Goal: Information Seeking & Learning: Find specific fact

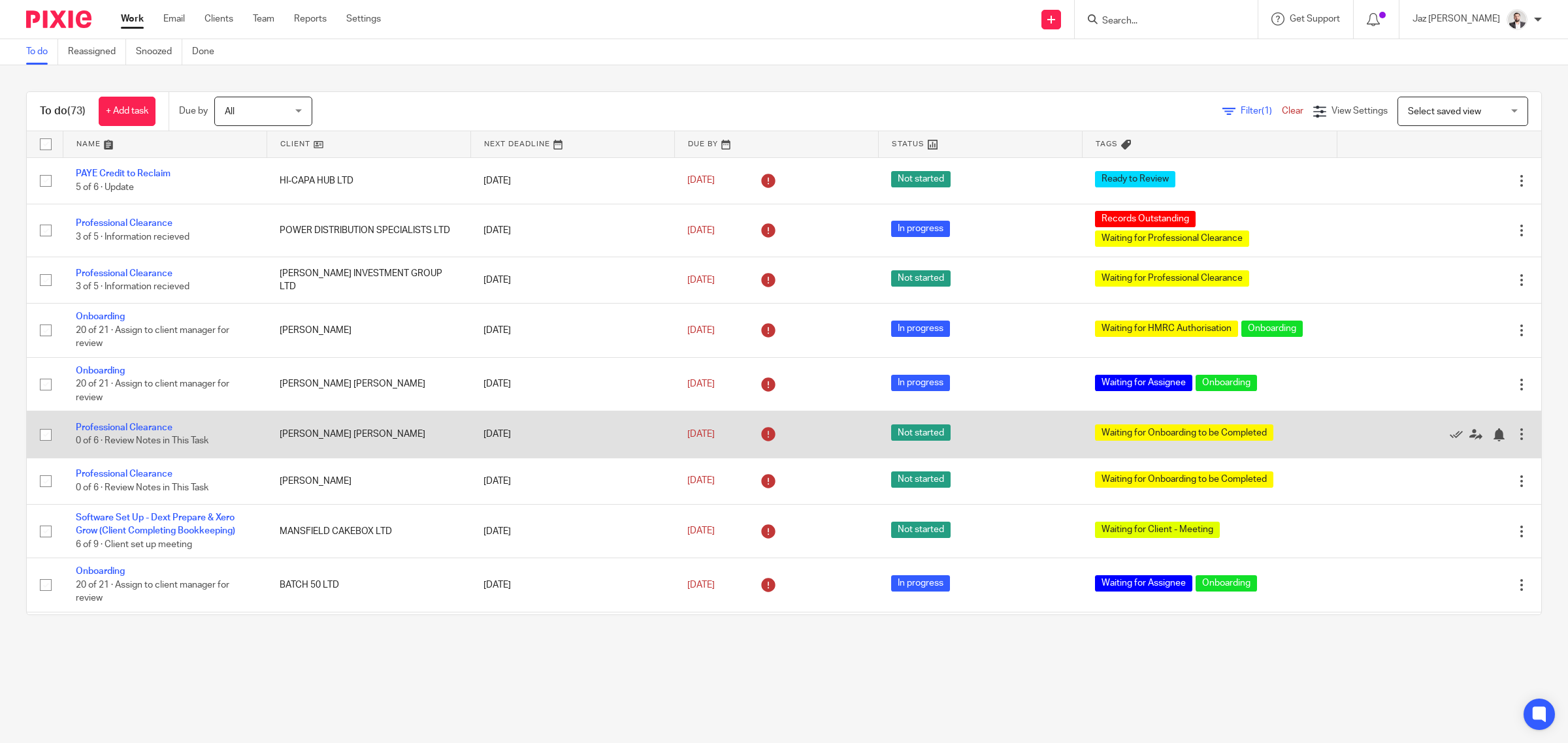
scroll to position [142, 0]
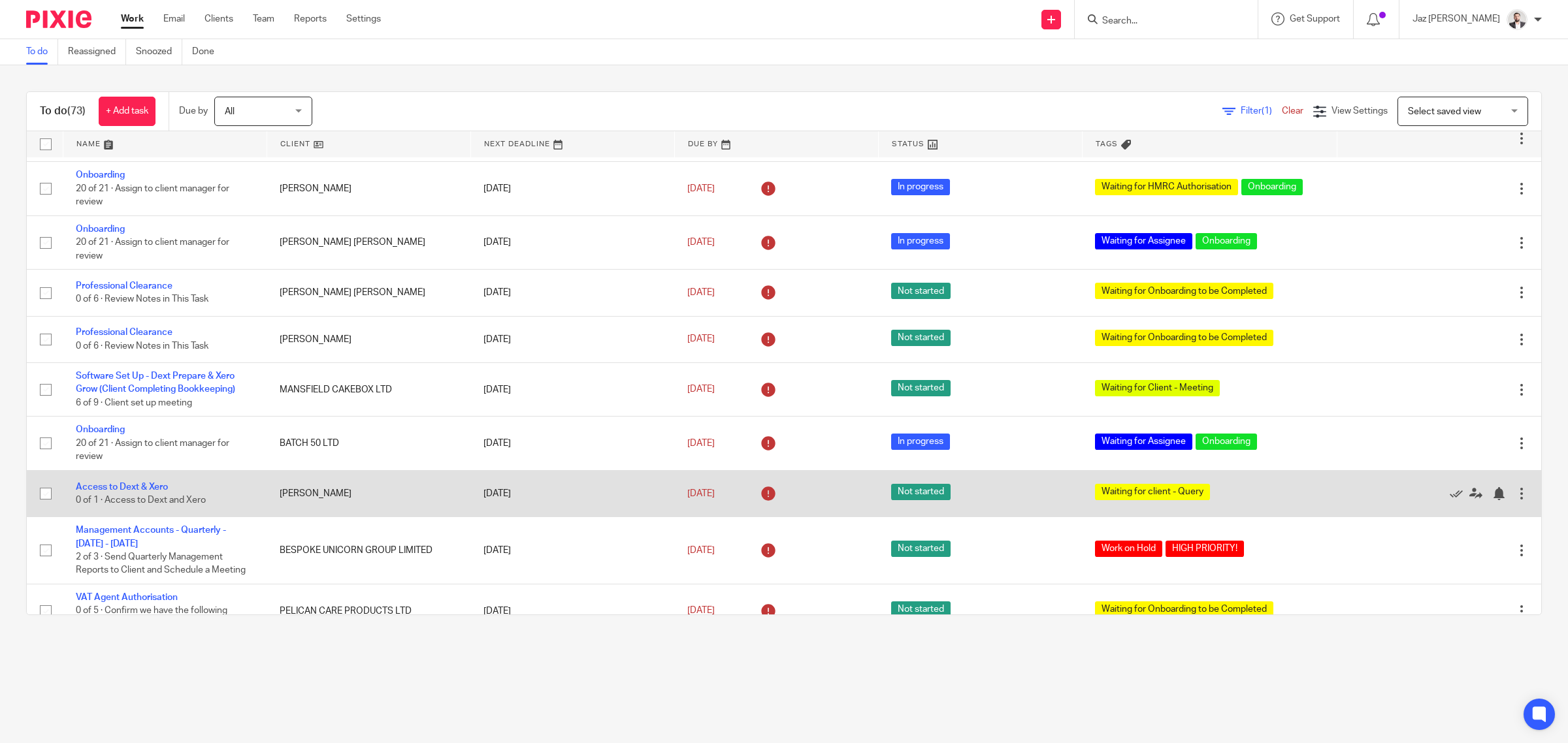
click at [430, 80] on div "To do (73) + Add task Due by All All [DATE] [DATE] This week Next week This mon…" at bounding box center [784, 353] width 1568 height 576
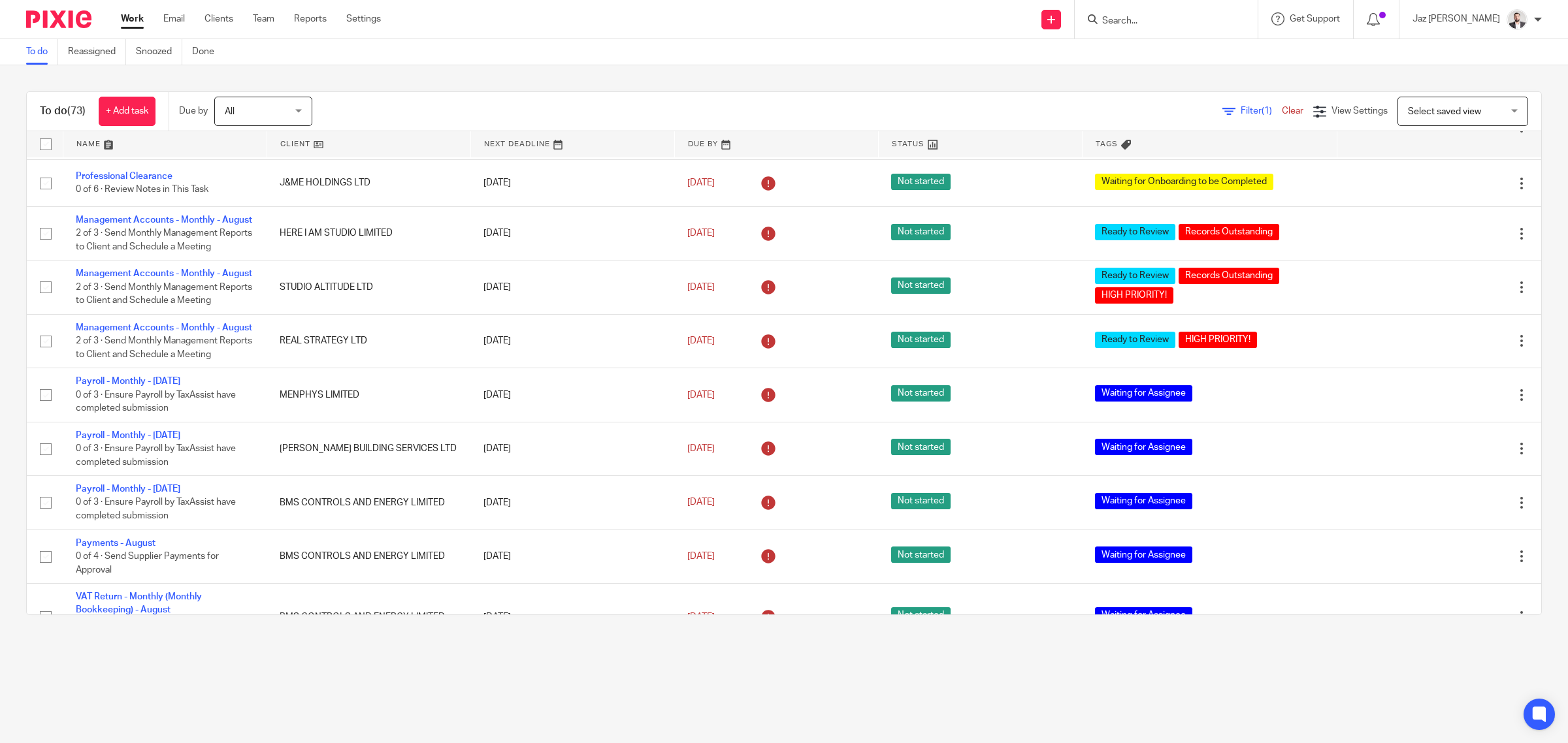
scroll to position [2938, 0]
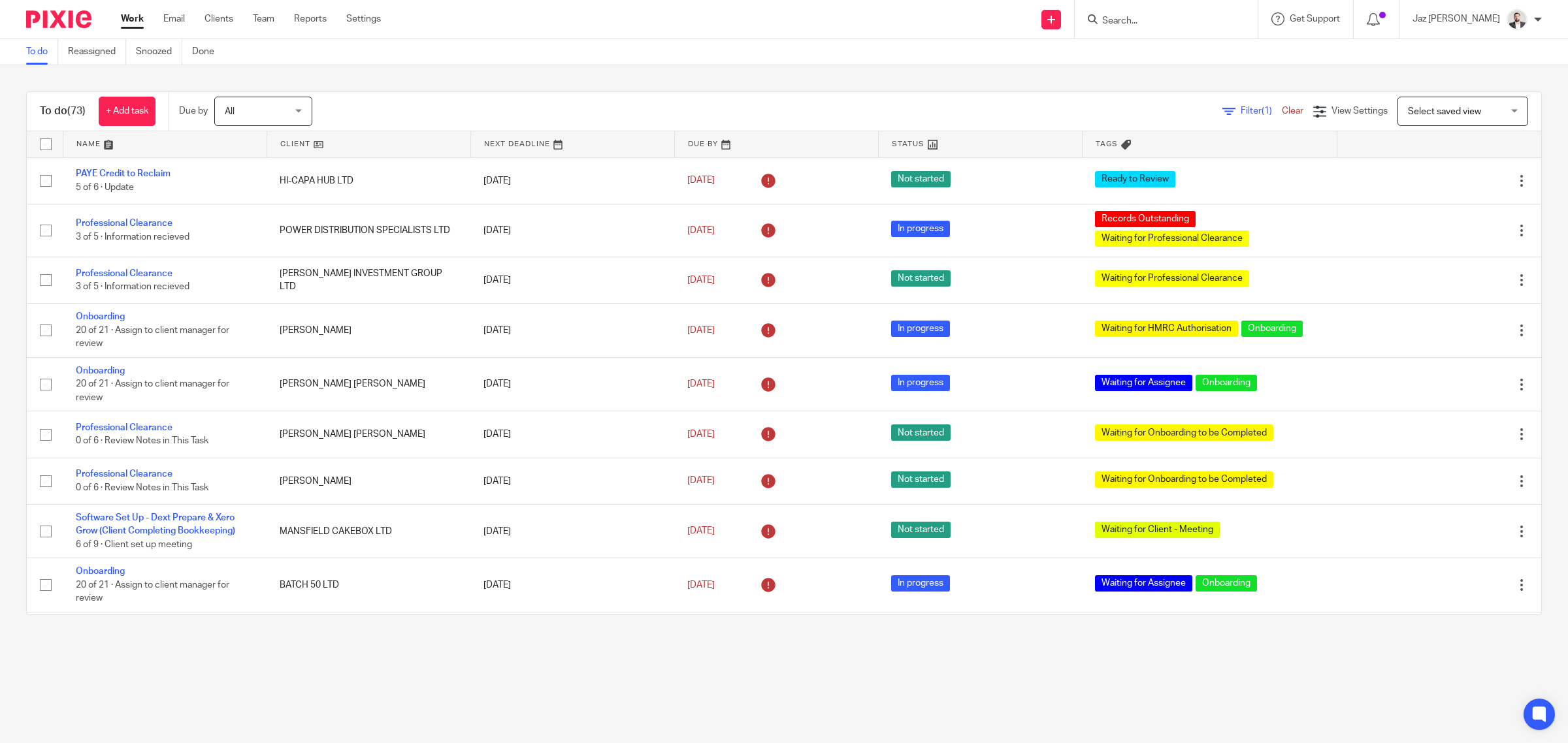
click at [1178, 17] on input "Search" at bounding box center [1159, 21] width 117 height 12
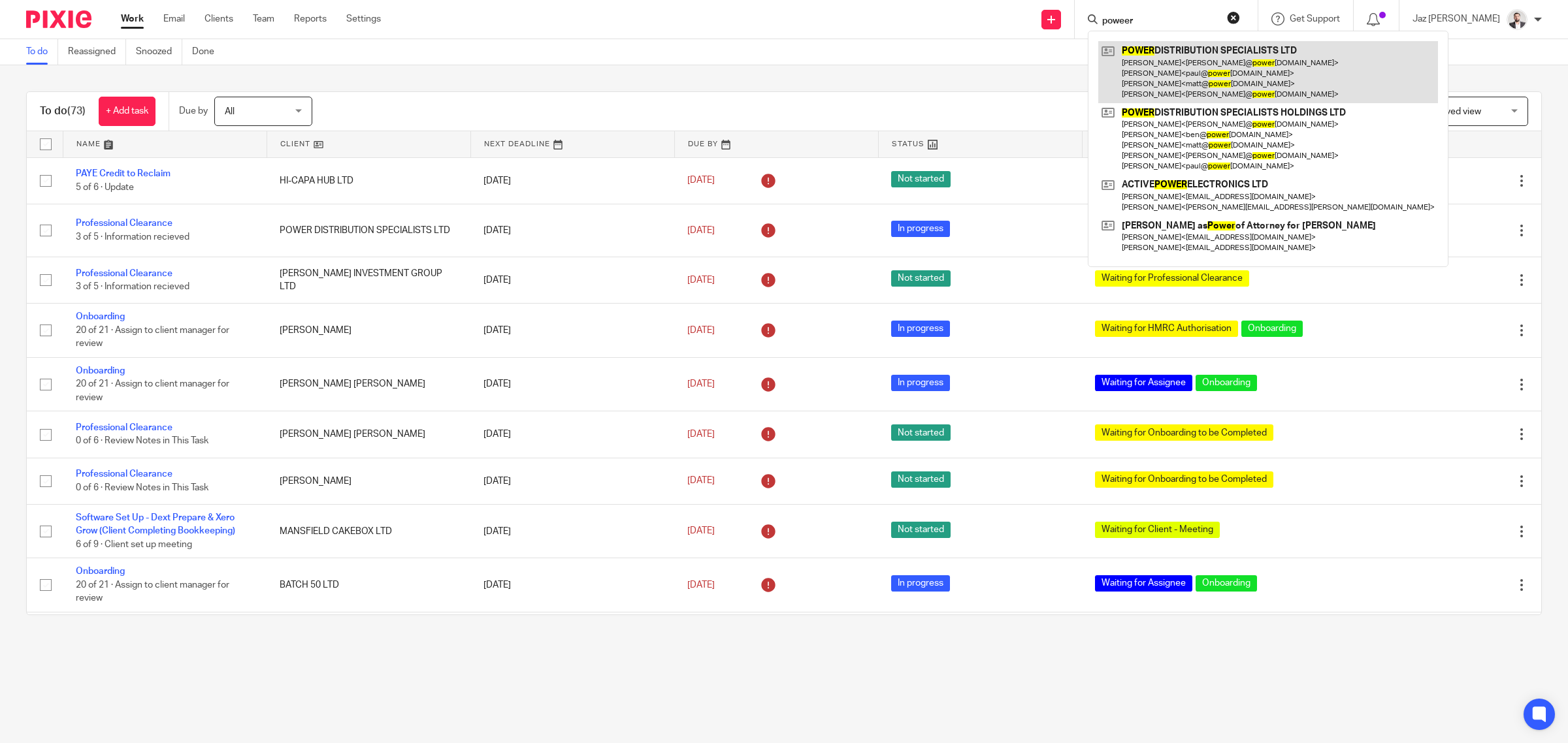
type input "poweer"
click at [1236, 72] on link at bounding box center [1268, 72] width 340 height 62
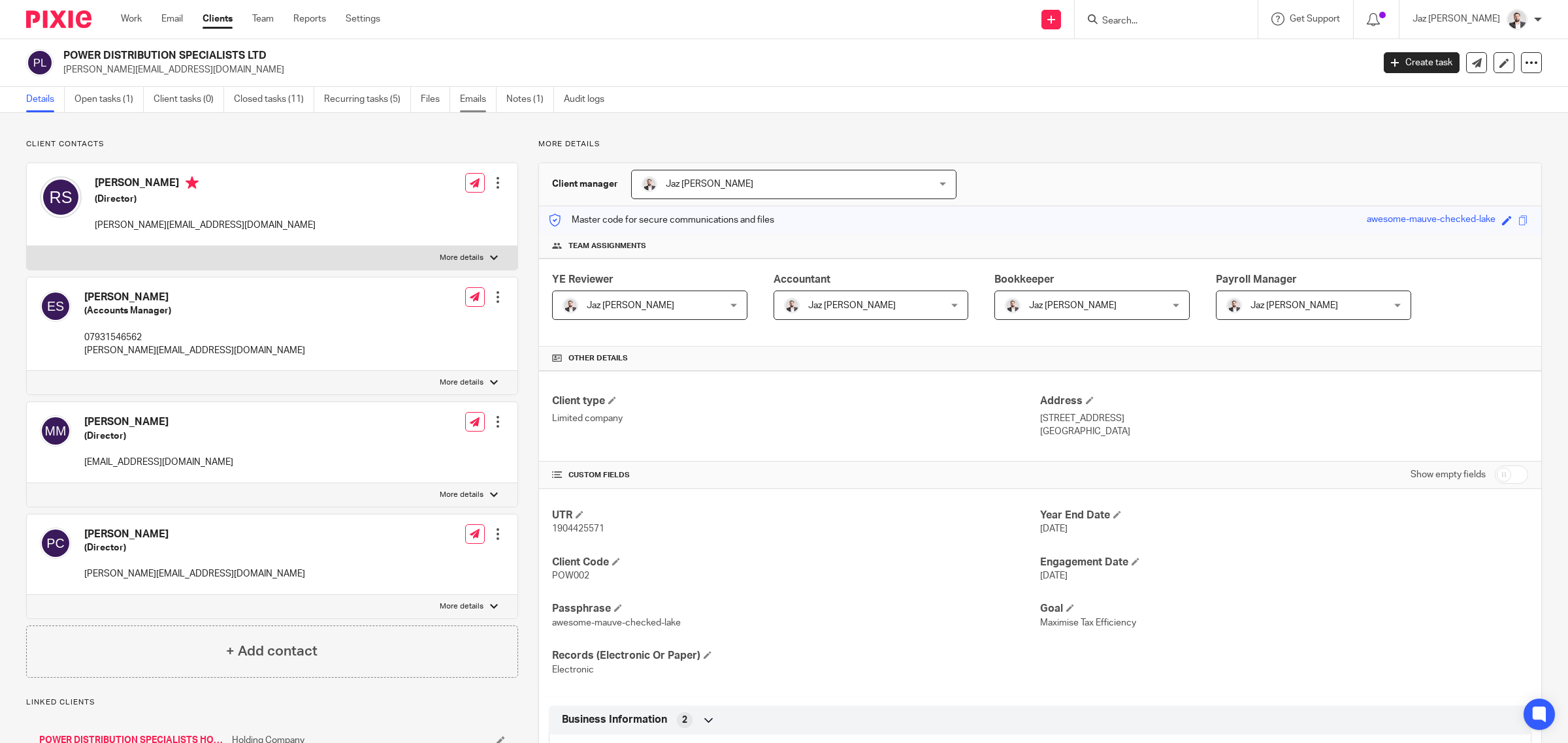
click at [469, 96] on link "Emails" at bounding box center [478, 100] width 36 height 26
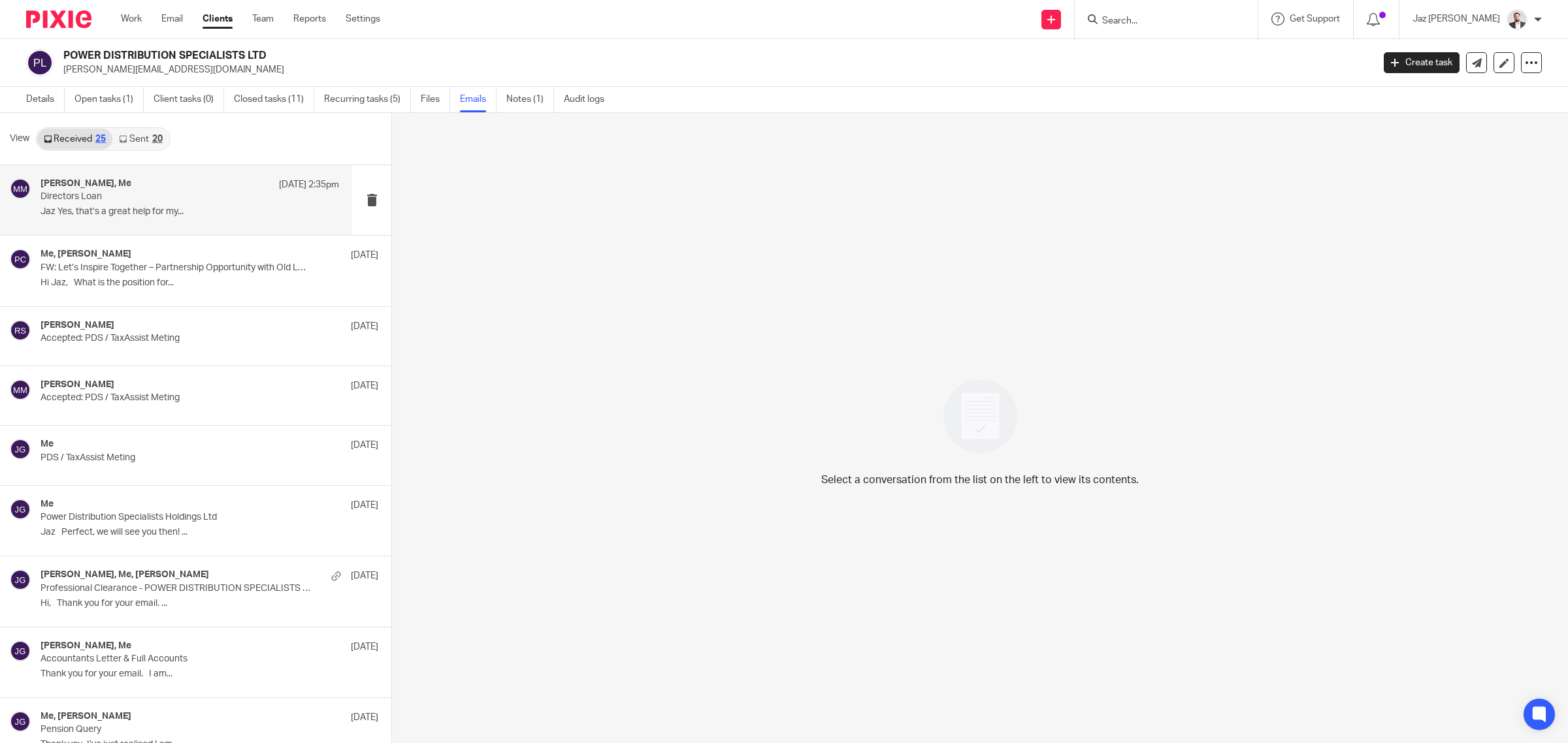
click at [131, 182] on h4 "[PERSON_NAME], Me" at bounding box center [85, 184] width 91 height 11
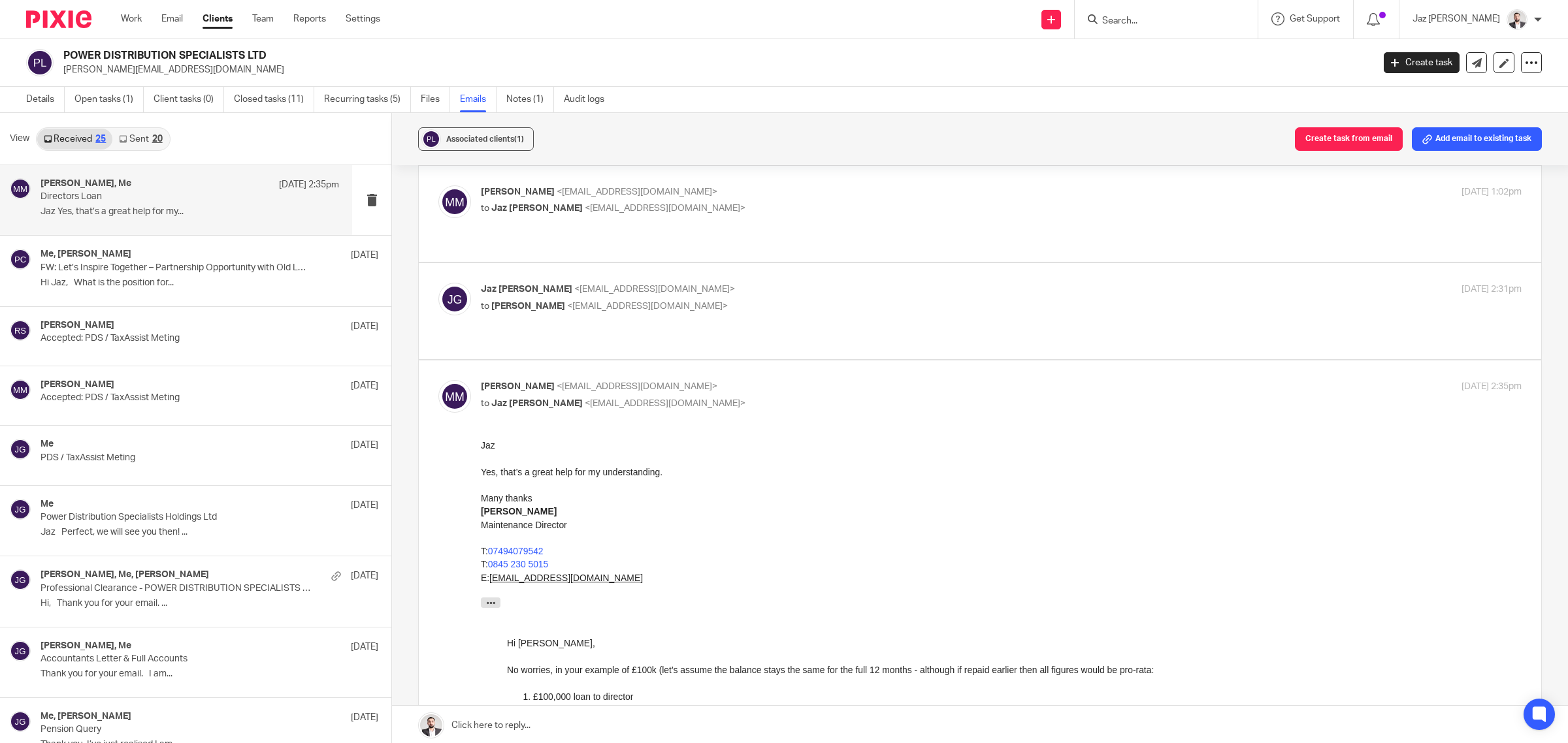
scroll to position [163, 0]
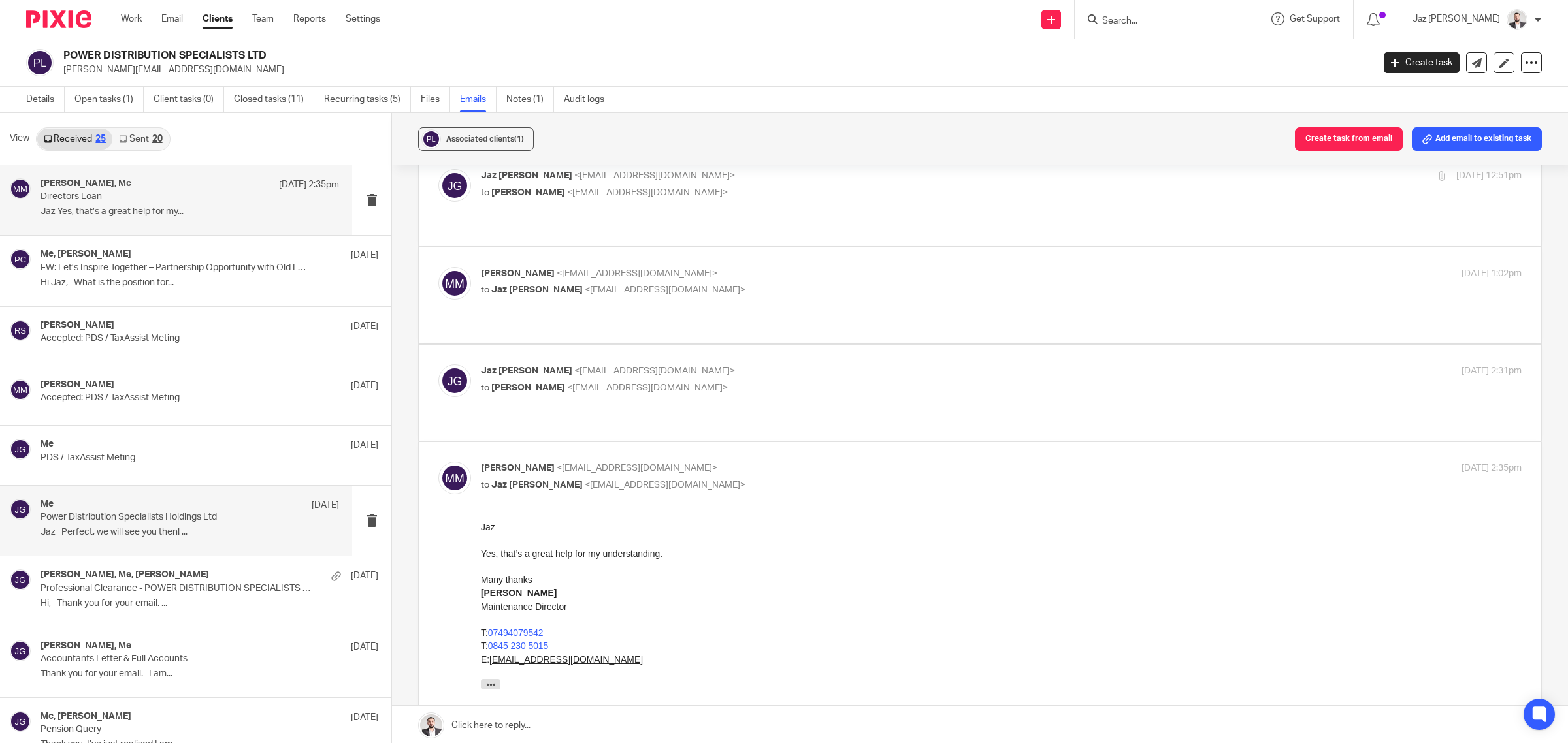
click at [209, 542] on div "Me 4 Sep Power Distribution Specialists Holdings Ltd Jaz Perfect, we will see y…" at bounding box center [189, 520] width 298 height 43
click at [195, 599] on p "﻿Hi, Thank you for your email. ..." at bounding box center [189, 604] width 298 height 11
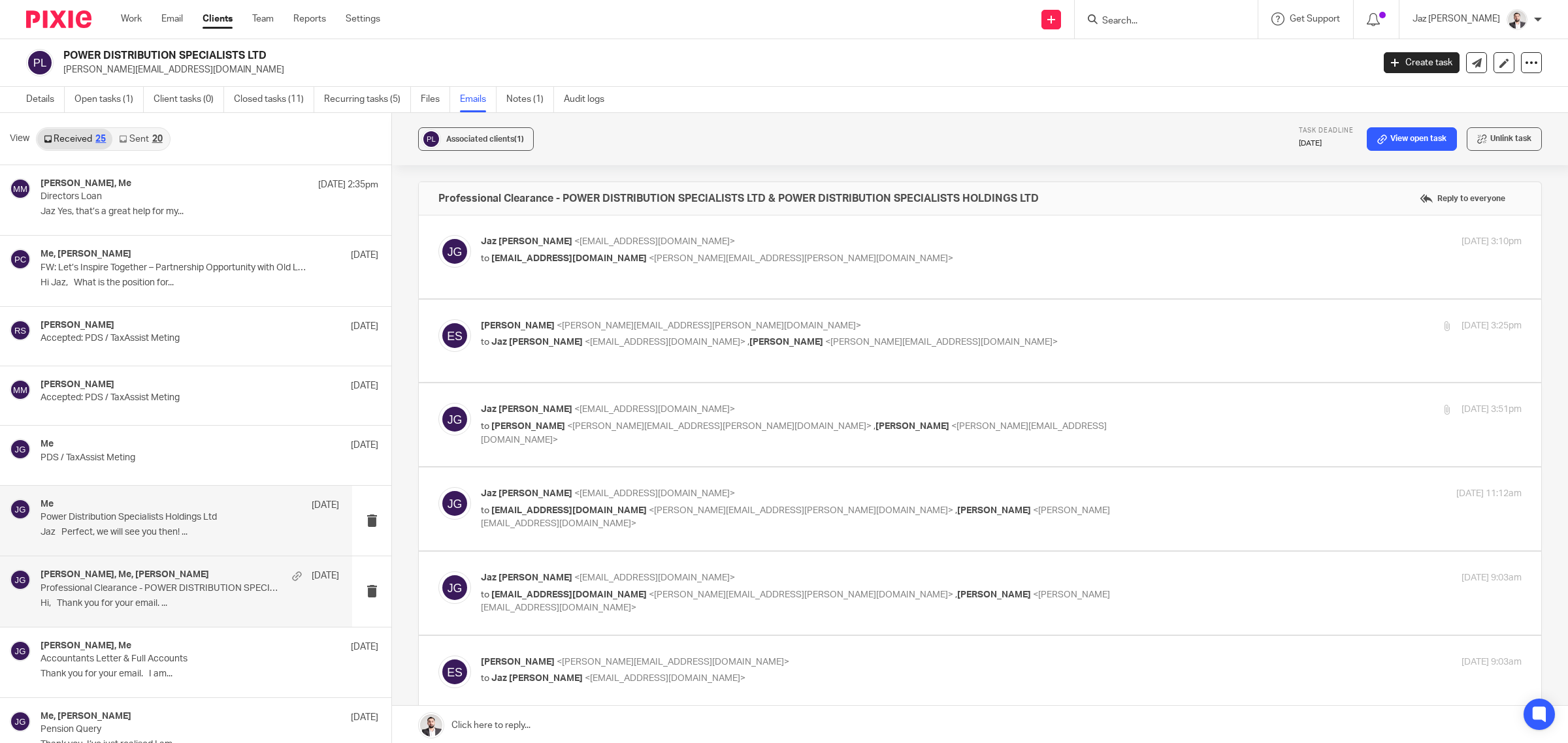
scroll to position [0, 0]
click at [193, 523] on p "Power Distribution Specialists Holdings Ltd" at bounding box center [159, 518] width 239 height 11
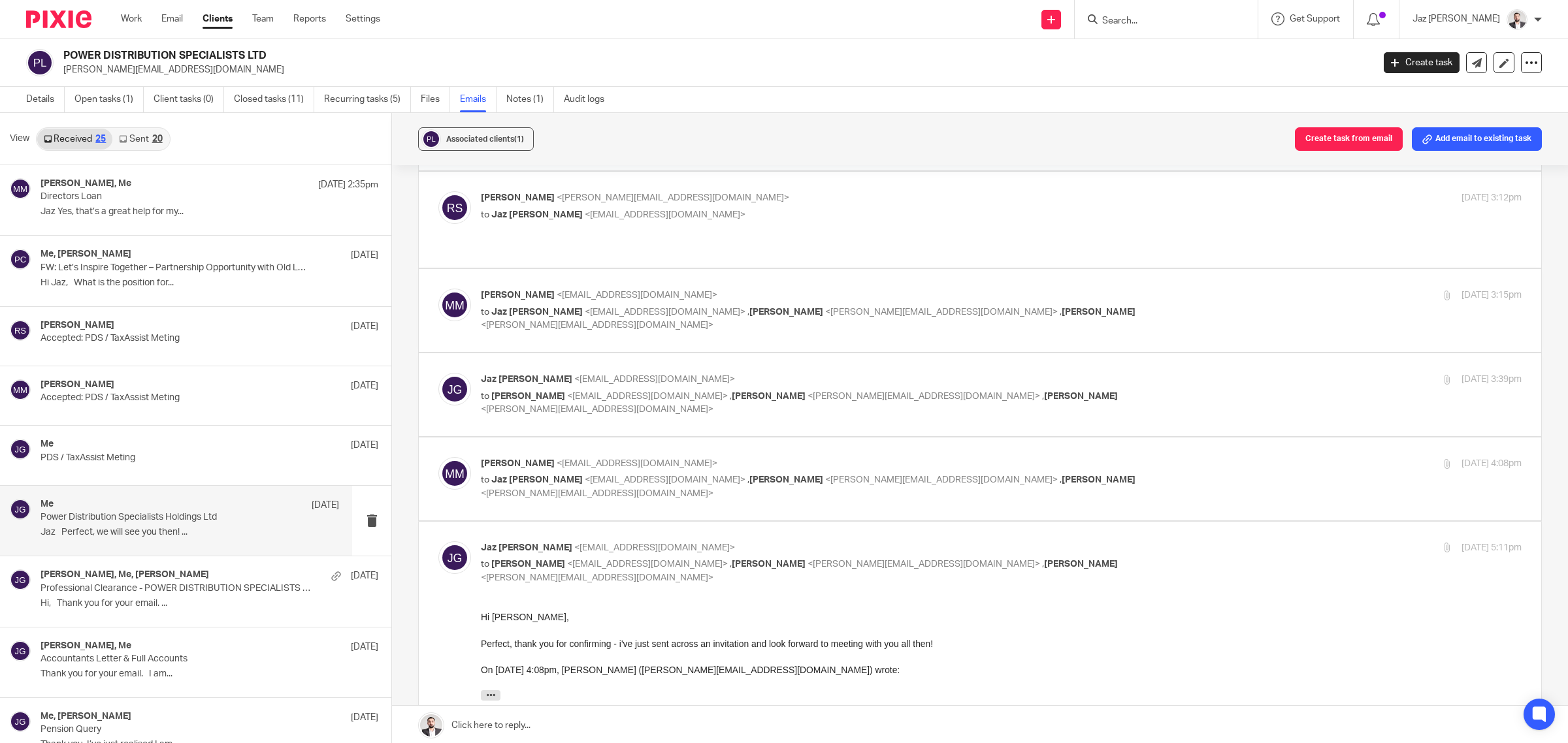
scroll to position [2243, 0]
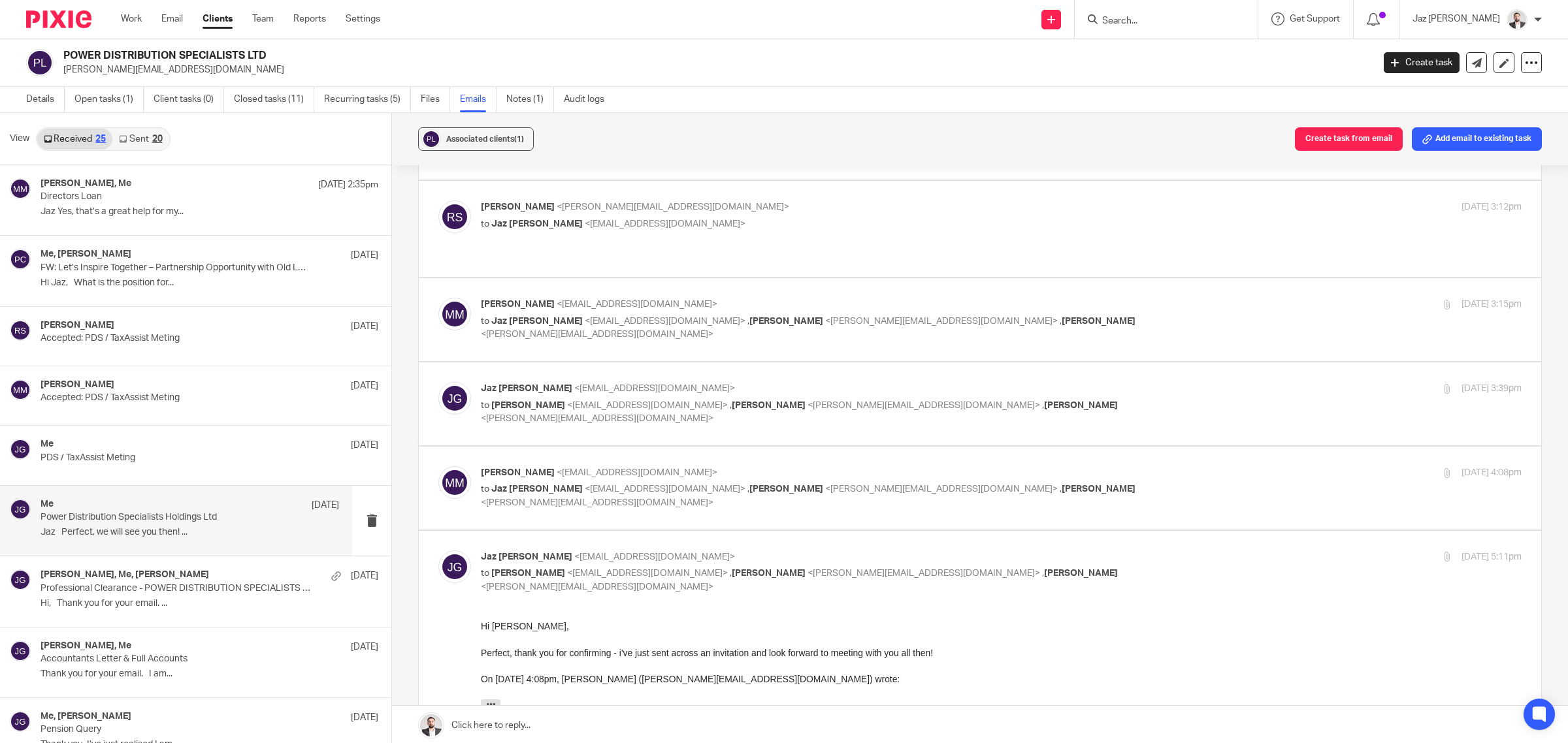
click at [1147, 466] on p "Matthew Mountford-Platts <matt@powerdistribution.co.uk>" at bounding box center [828, 473] width 693 height 14
checkbox input "true"
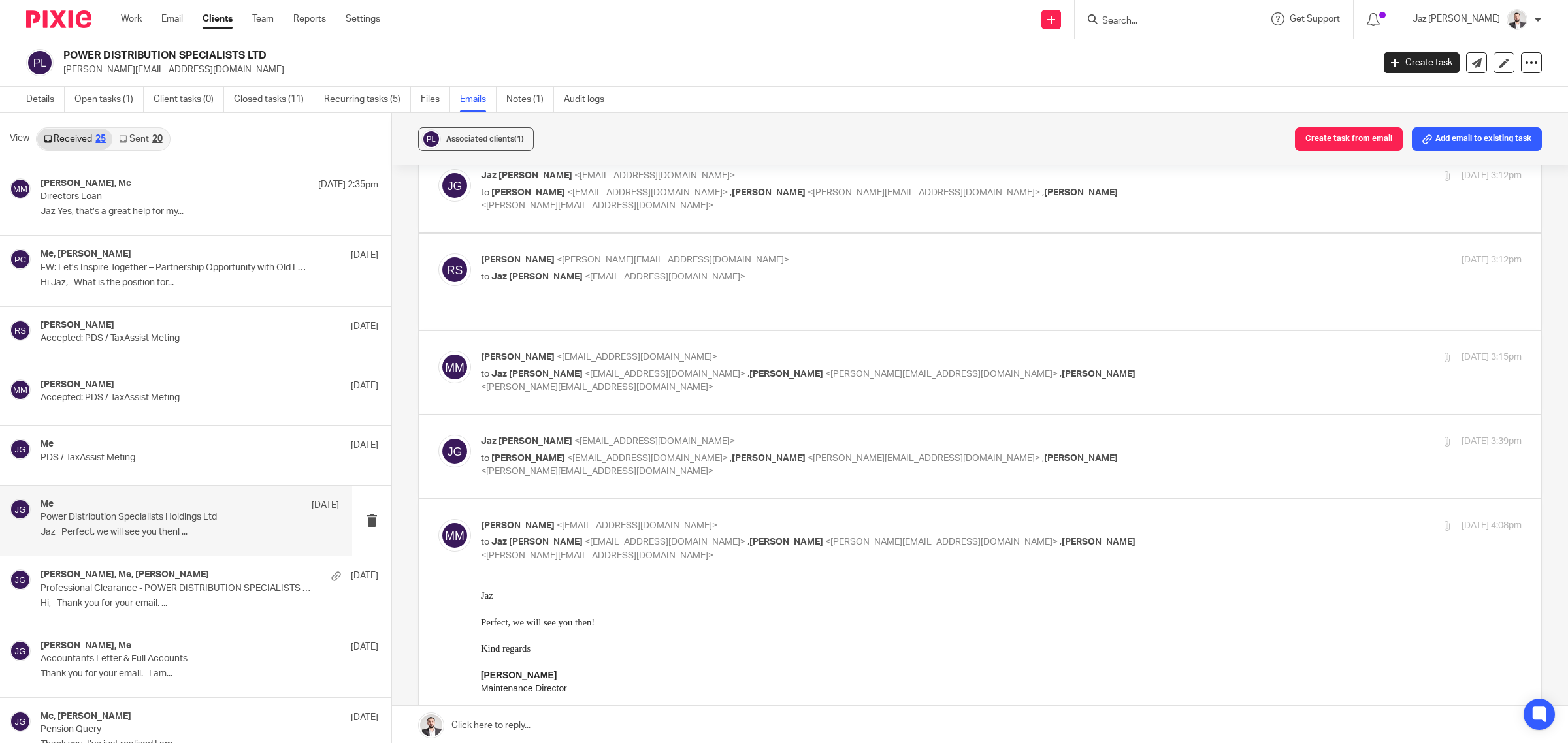
scroll to position [2162, 0]
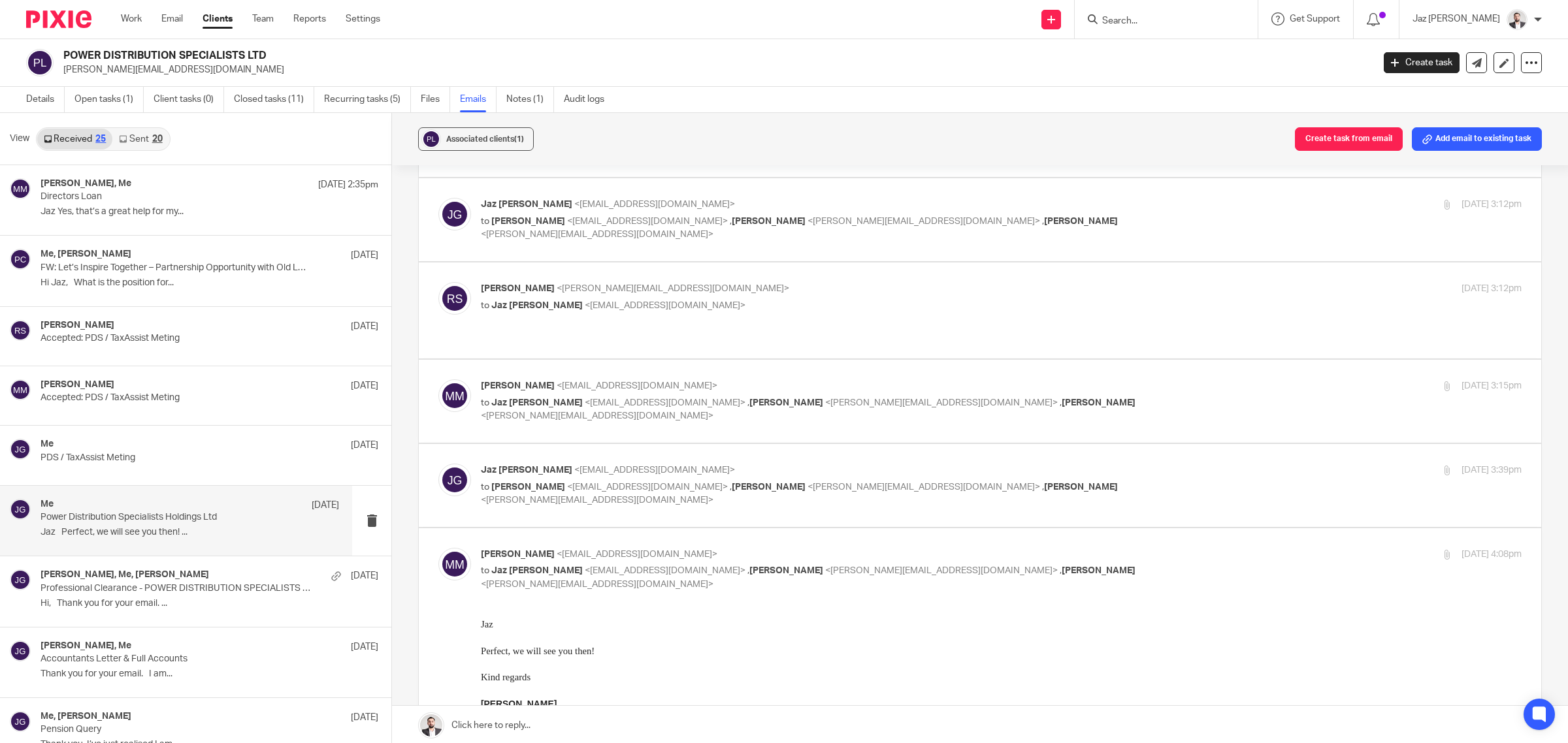
click at [1165, 444] on label at bounding box center [980, 485] width 1122 height 83
click at [438, 463] on input "checkbox" at bounding box center [438, 463] width 1 height 1
checkbox input "true"
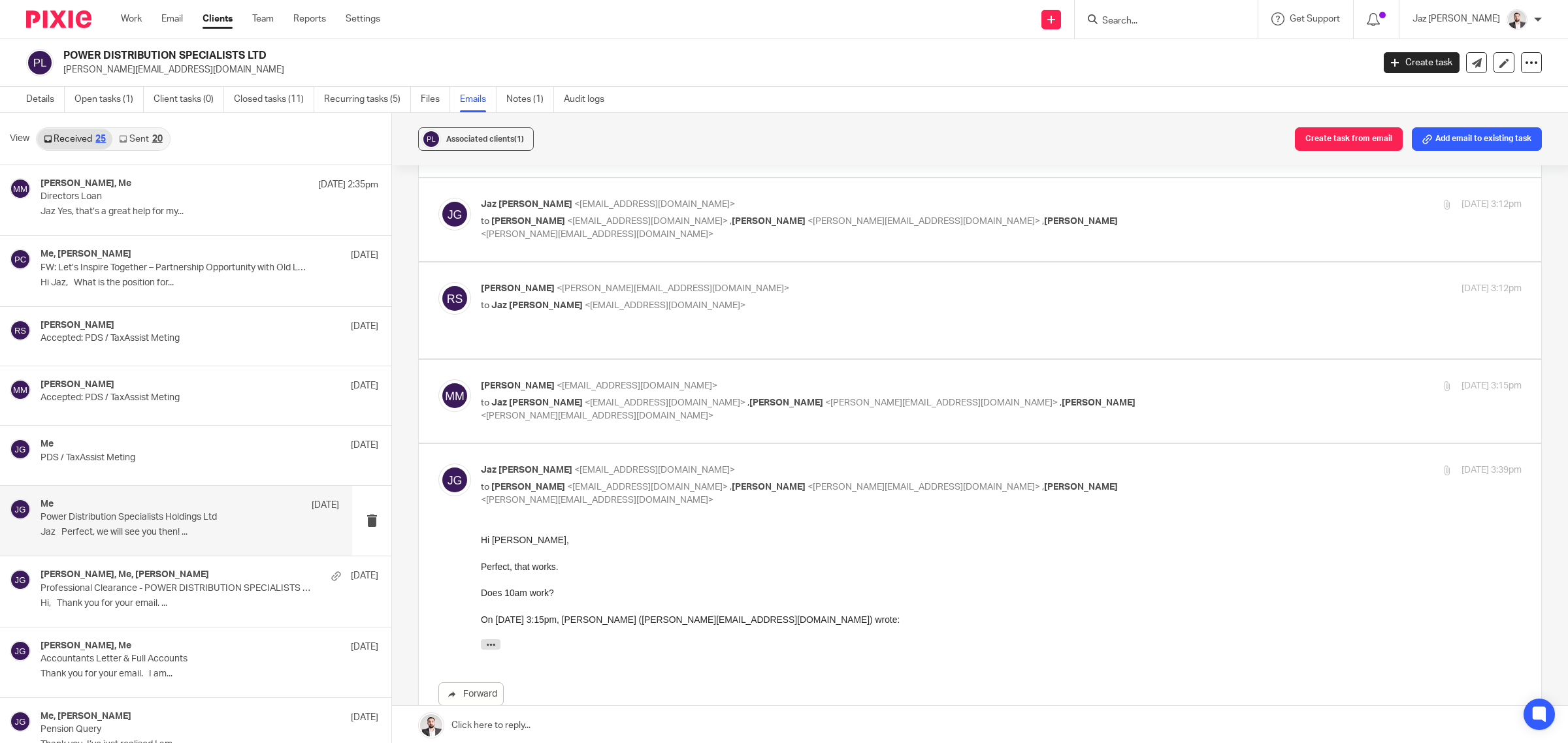
scroll to position [2080, 0]
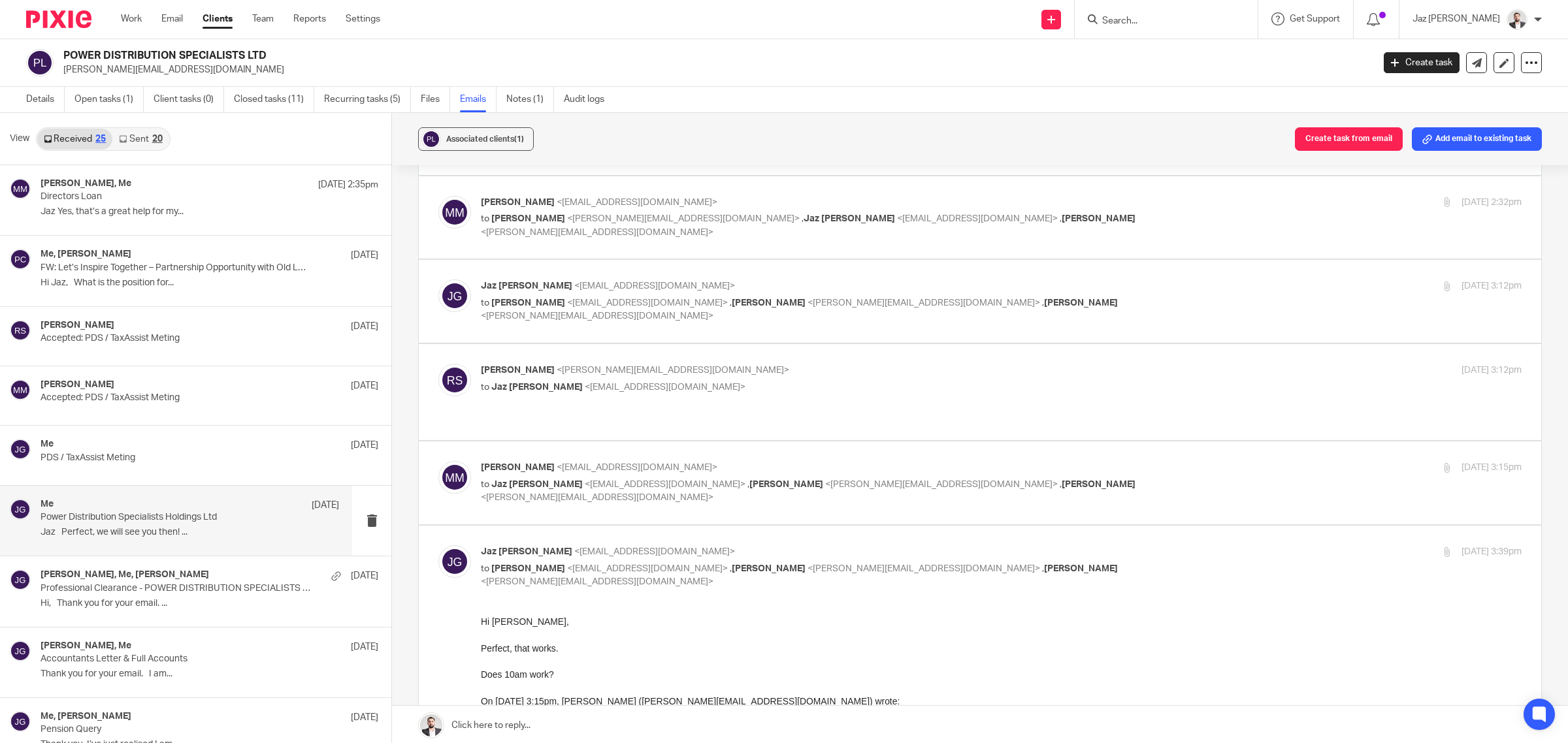
click at [1148, 441] on label at bounding box center [980, 482] width 1122 height 83
click at [438, 461] on input "checkbox" at bounding box center [438, 461] width 1 height 1
checkbox input "true"
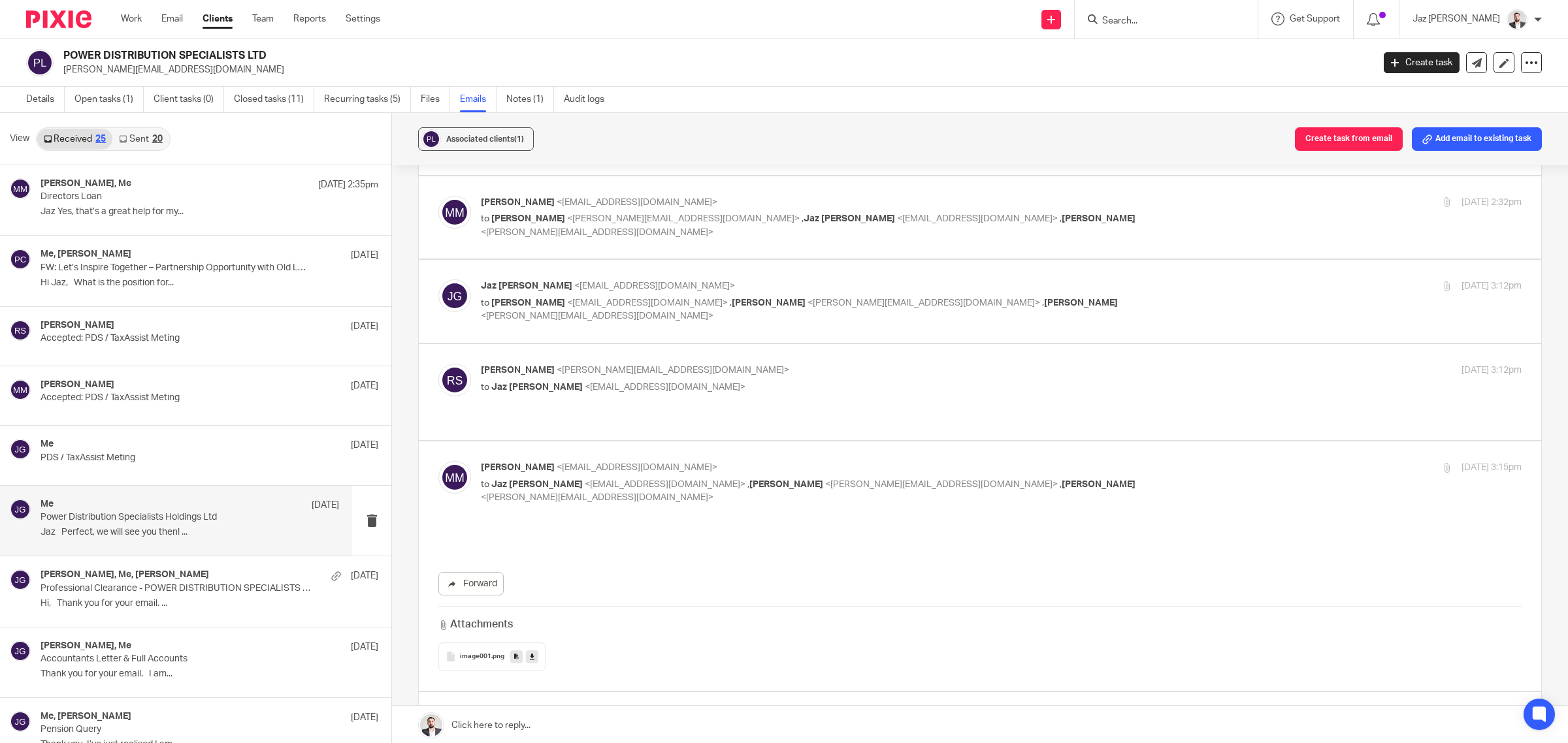
scroll to position [0, 0]
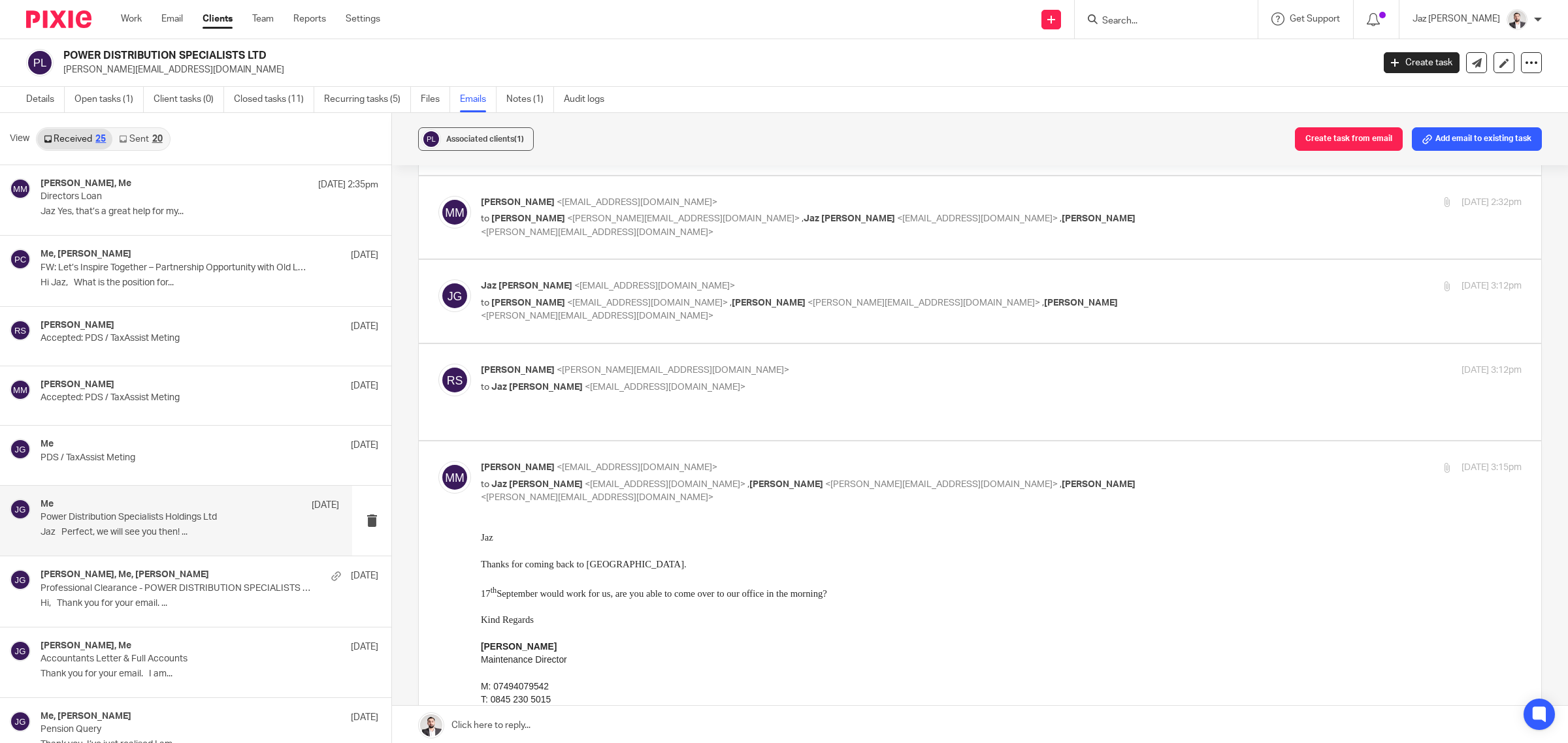
click at [1035, 363] on div "Reece Scales <reece@powerdistribution.co.uk> to Jaz Grewal <jazgrewal@taxassist…" at bounding box center [828, 378] width 693 height 30
checkbox input "true"
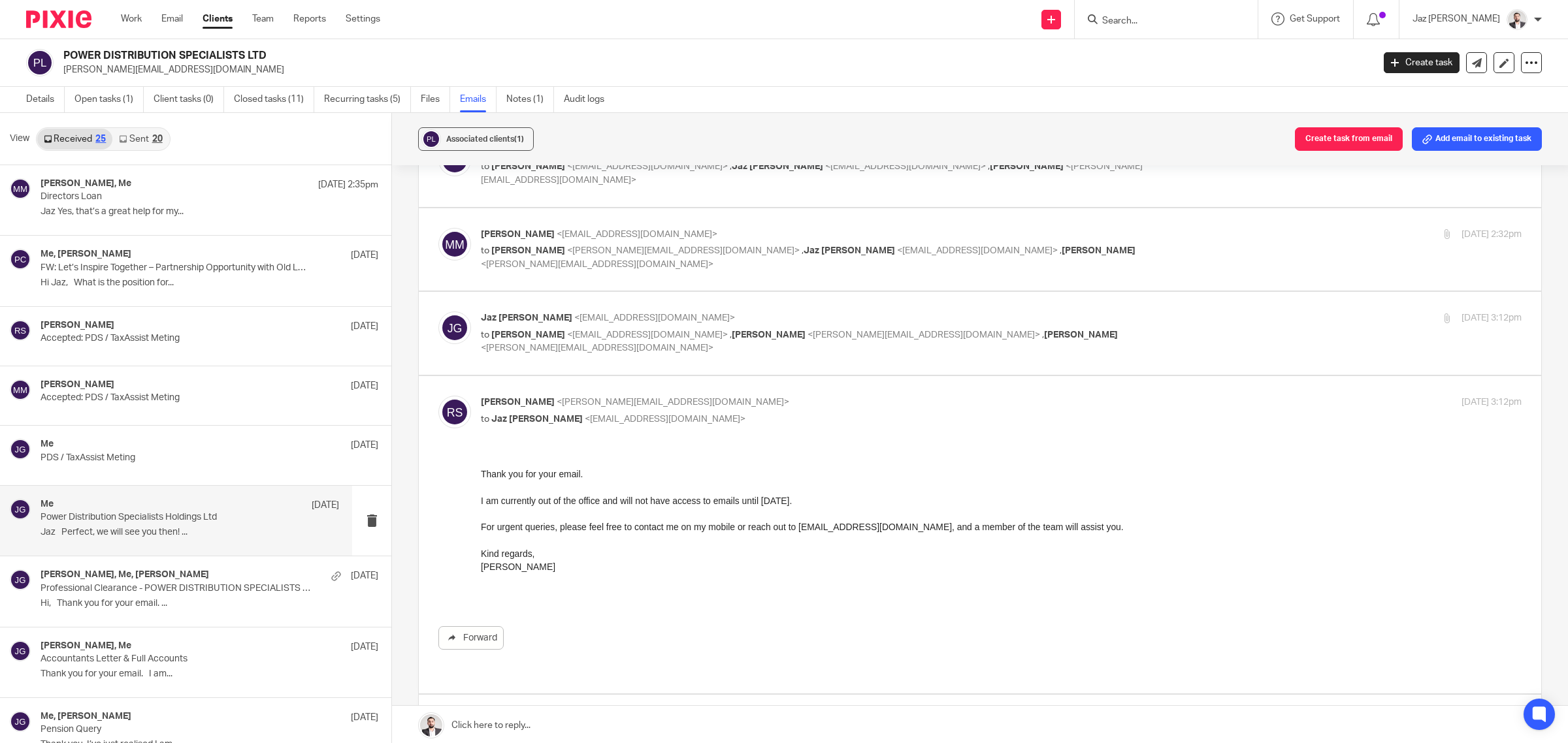
scroll to position [1999, 0]
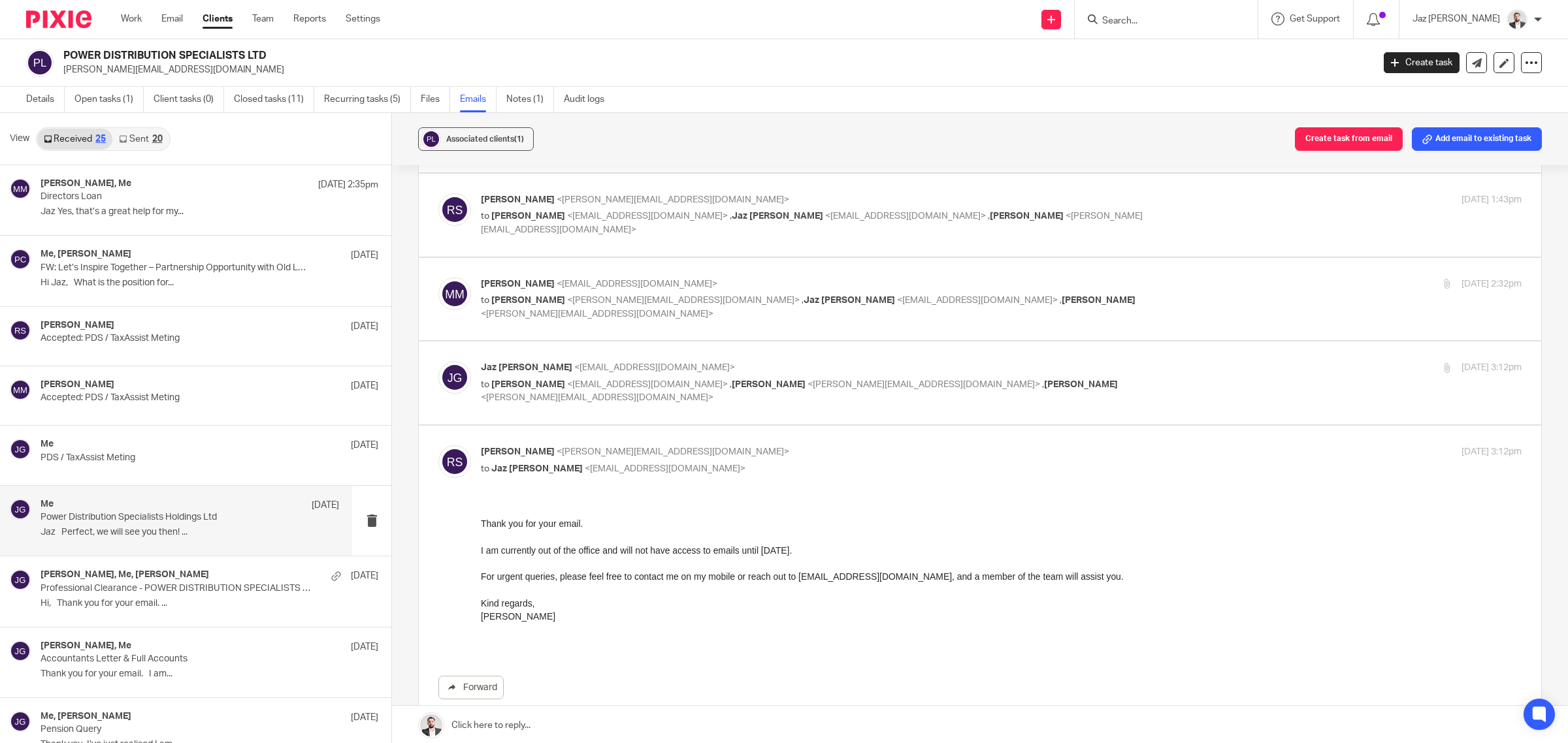
click at [1161, 361] on div "Jaz Grewal <jazgrewal@taxassist.co.uk> to Matthew Mountford-Platts <matt@powerd…" at bounding box center [1002, 383] width 1041 height 43
checkbox input "true"
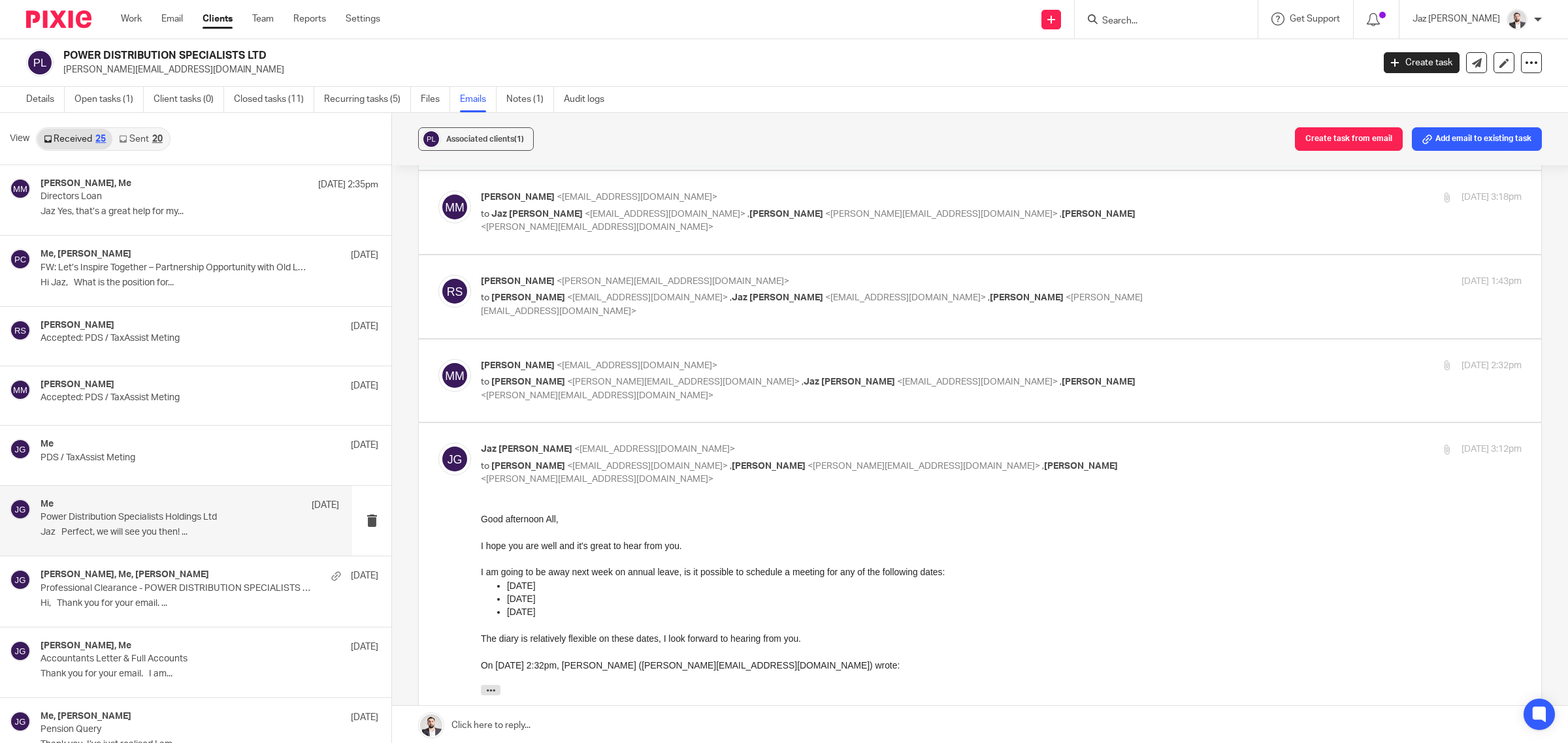
scroll to position [1836, 0]
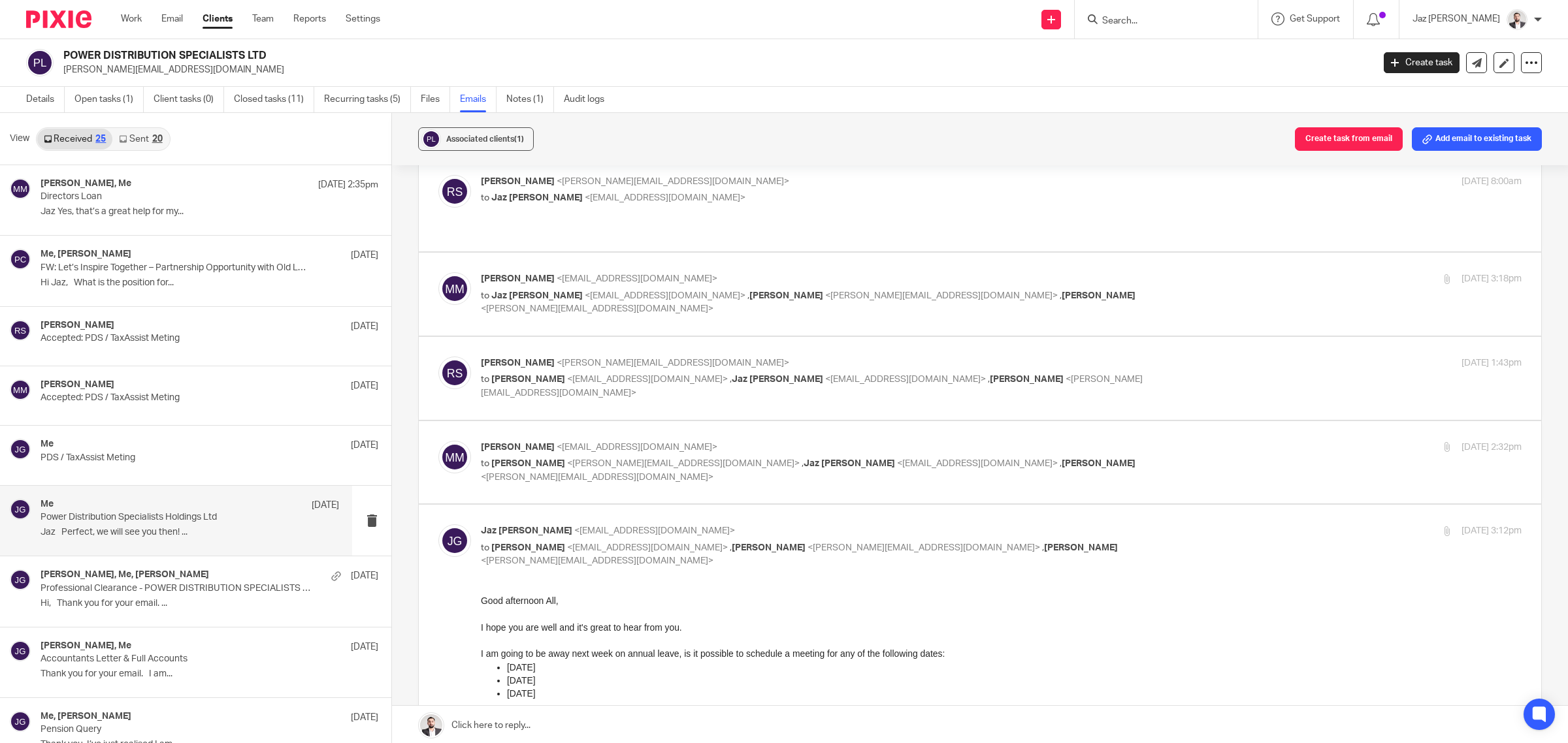
click at [1135, 457] on p "to Reece Scales <reece@powerdistribution.co.uk> , Jaz Grewal <jazgrewal@taxassi…" at bounding box center [828, 470] width 693 height 27
checkbox input "true"
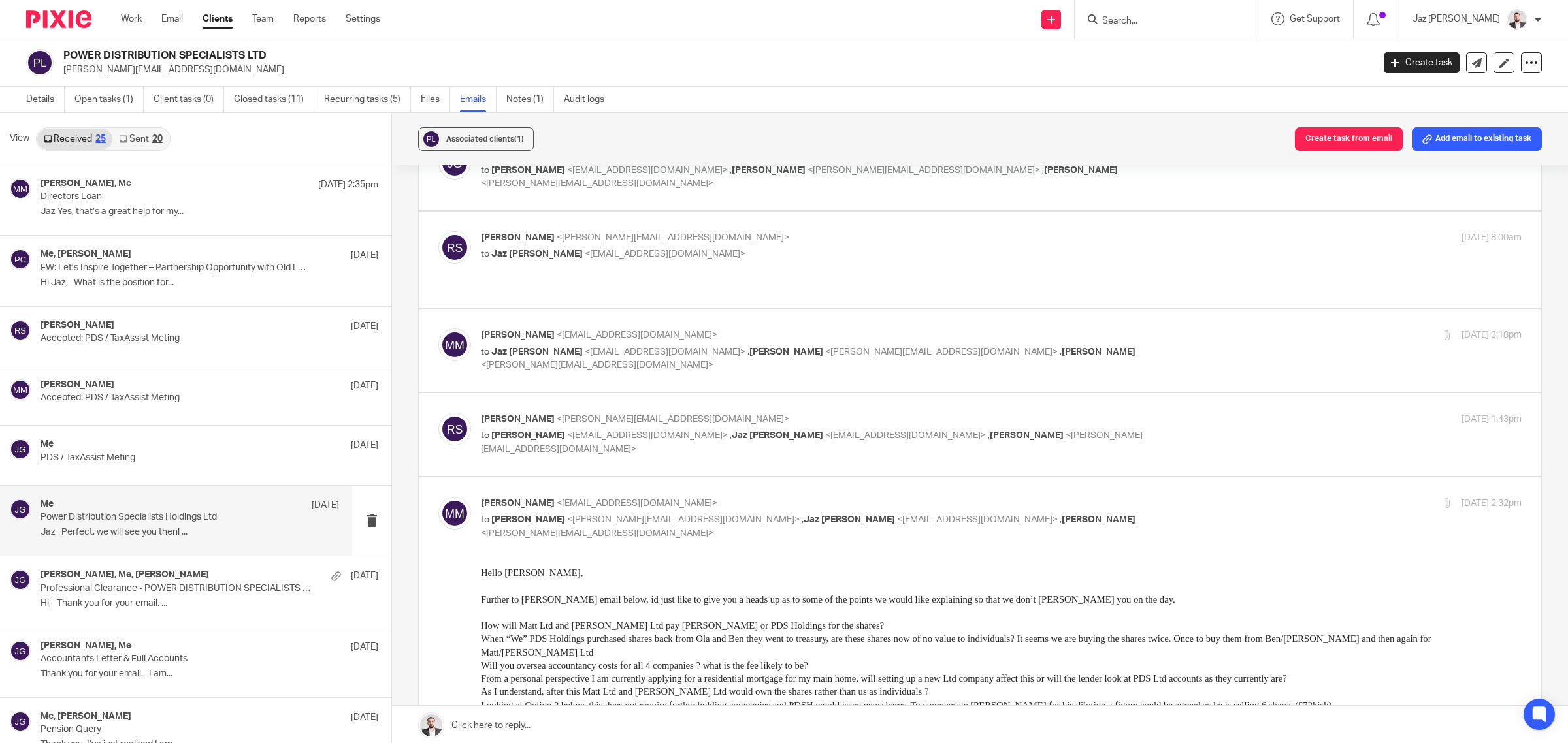
scroll to position [1754, 0]
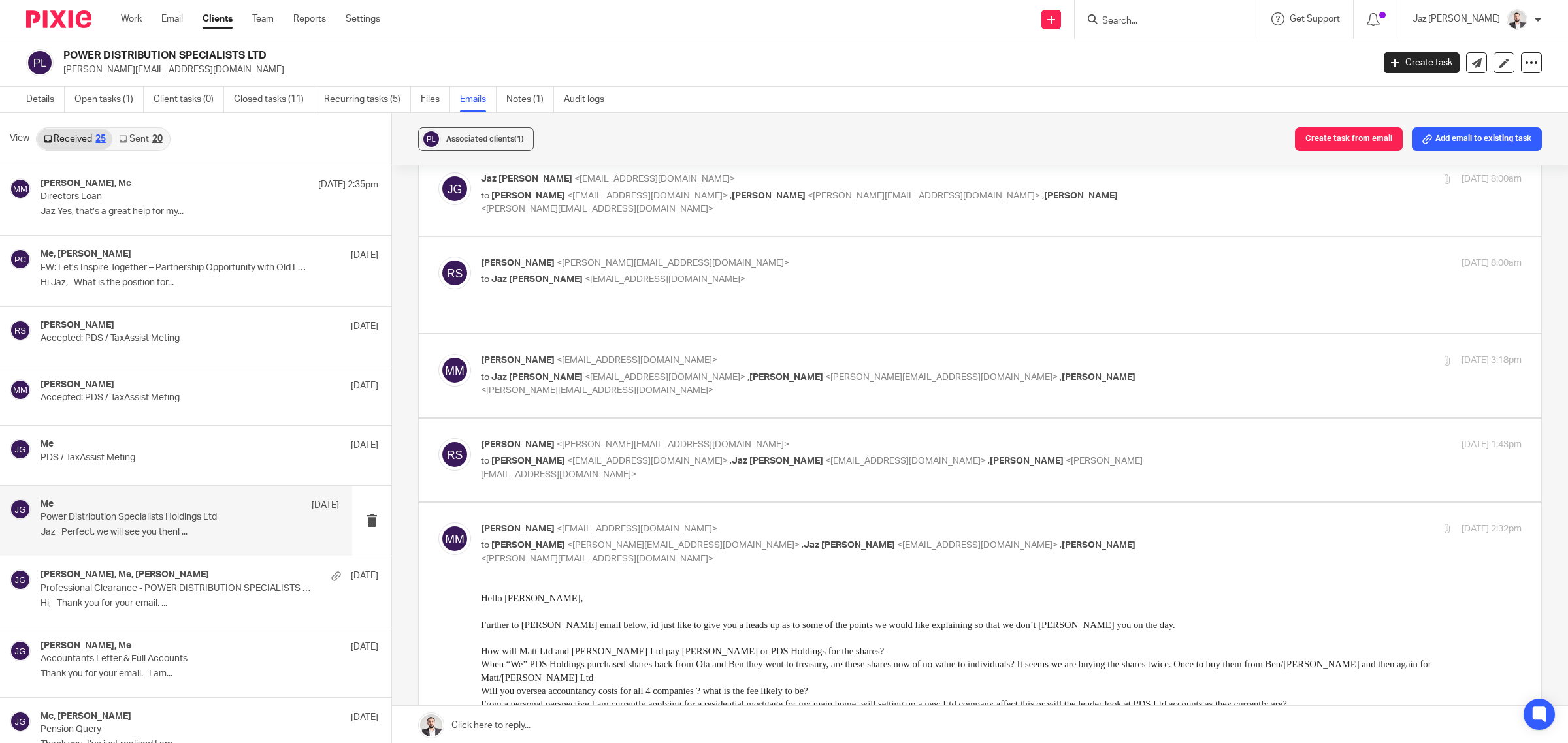
click at [1165, 438] on div "Reece Scales <reece@powerdistribution.co.uk> to Matthew Mountford-Platts <matt@…" at bounding box center [1002, 460] width 1041 height 43
checkbox input "true"
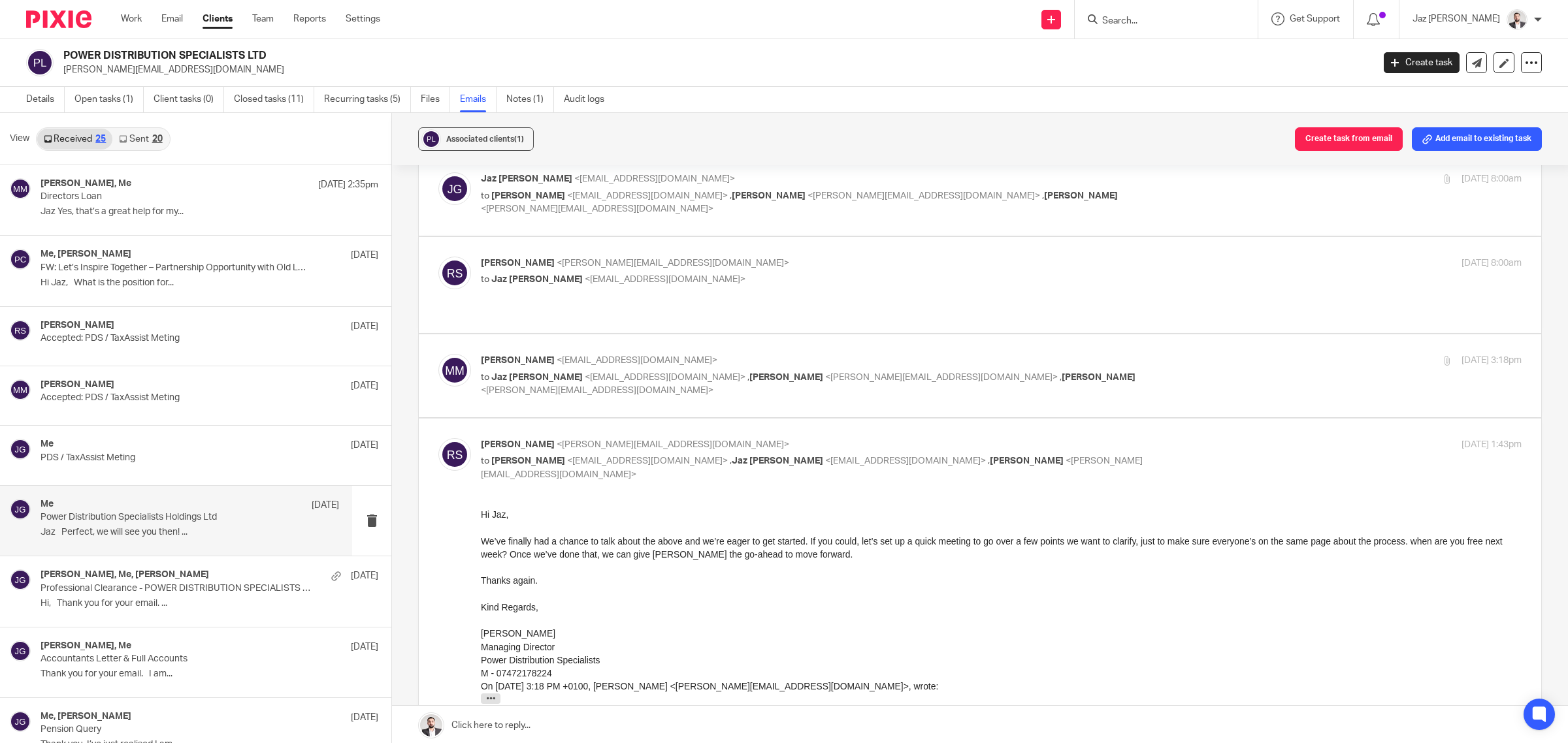
scroll to position [0, 0]
click at [1132, 371] on p "to Jaz Grewal <jazgrewal@taxassist.co.uk> , Paul Cook <paul@powerdistribution.c…" at bounding box center [828, 384] width 693 height 27
checkbox input "true"
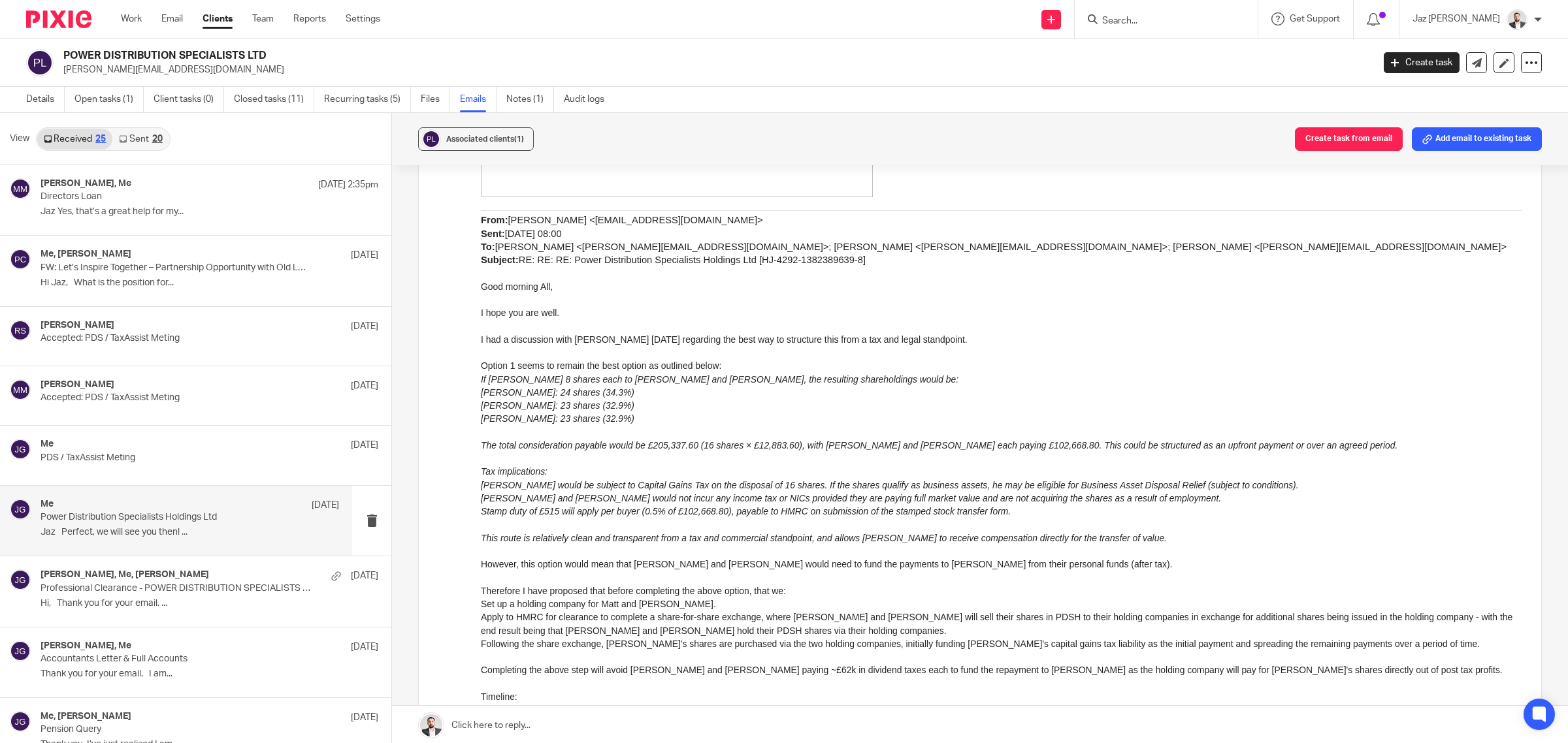
scroll to position [2162, 0]
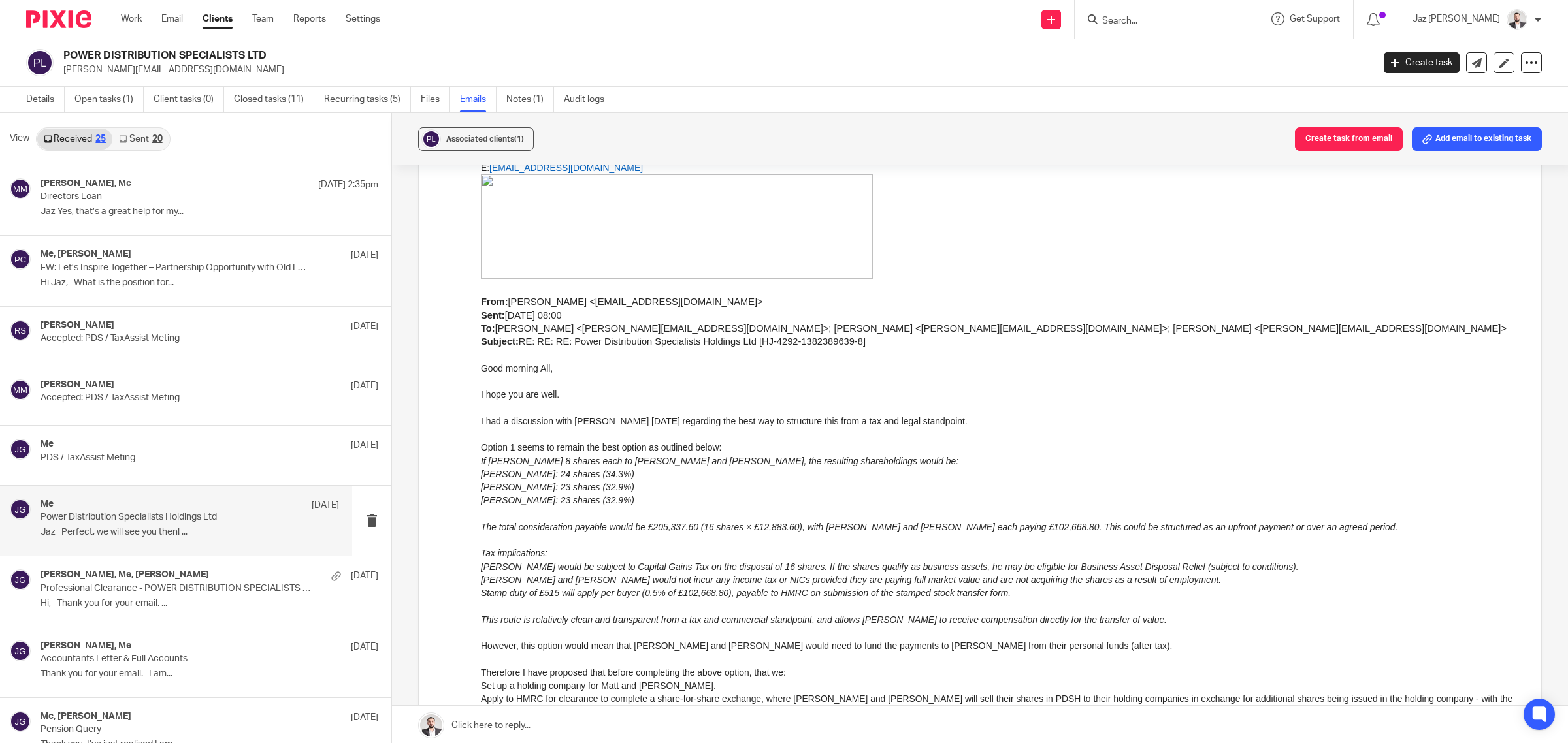
click at [784, 563] on em "[PERSON_NAME] would be subject to Capital Gains Tax on the disposal of 16 share…" at bounding box center [890, 566] width 818 height 10
click at [875, 452] on p "Option 1 seems to remain the best option as outlined below:" at bounding box center [1002, 446] width 1041 height 13
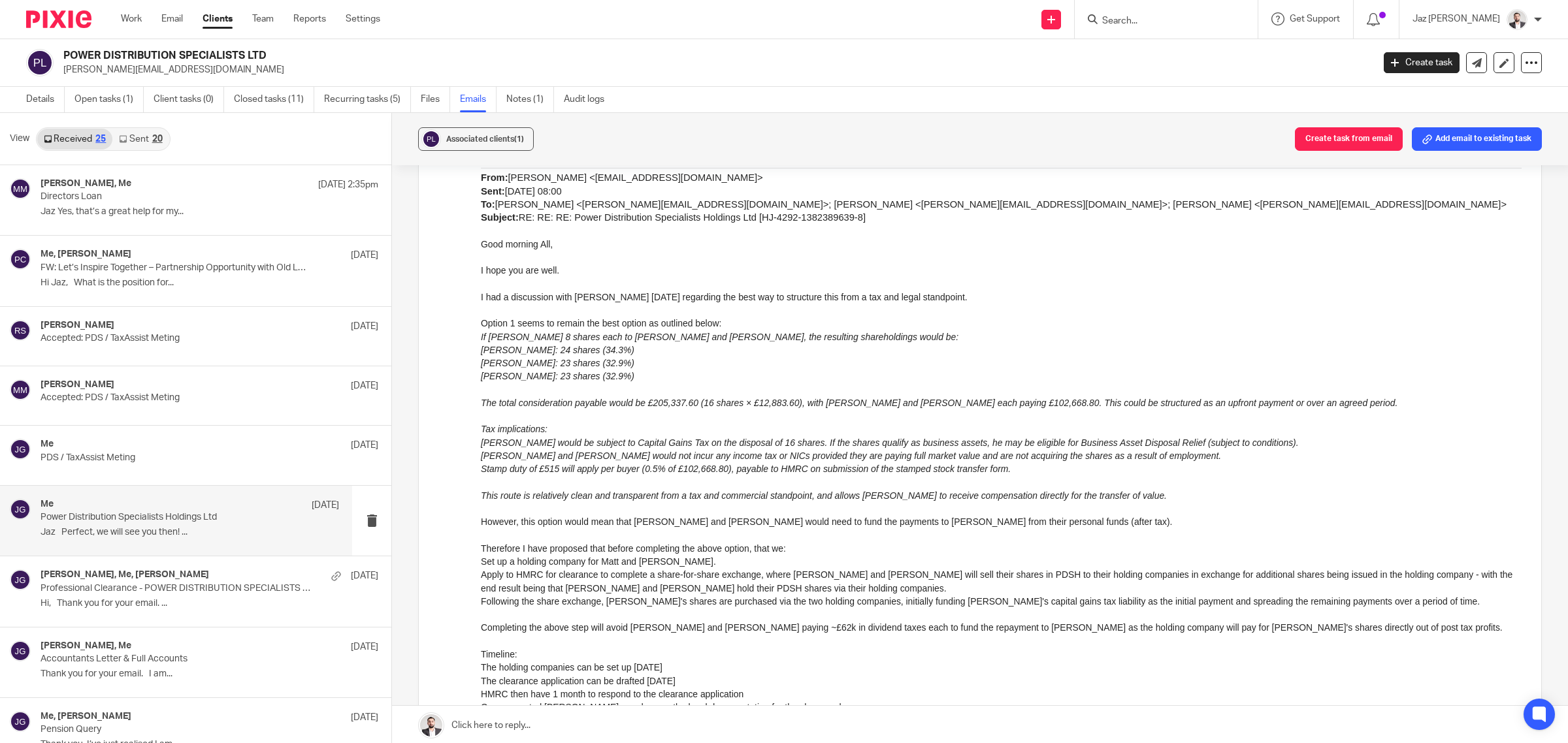
scroll to position [2325, 0]
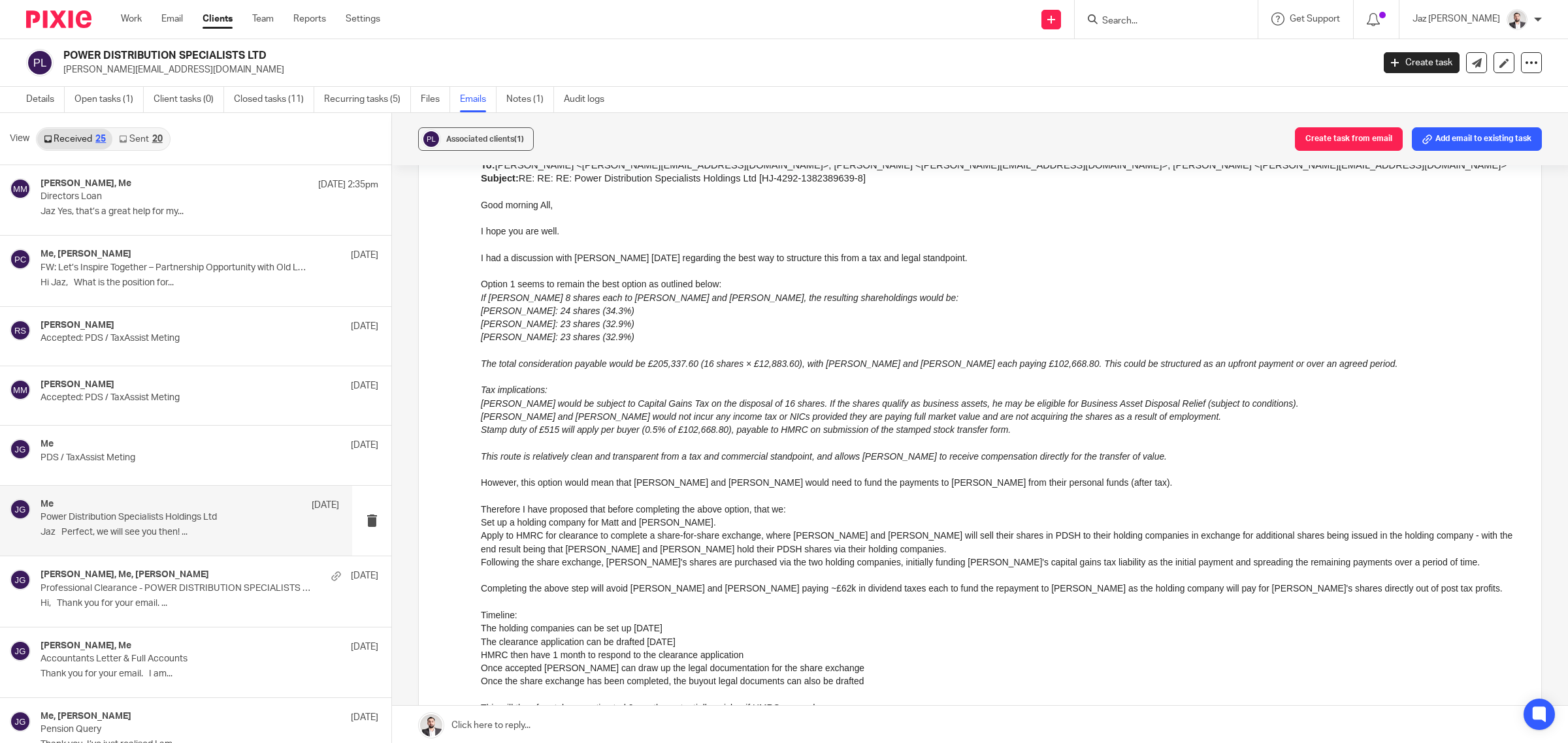
click at [1036, 379] on p at bounding box center [1002, 376] width 1041 height 13
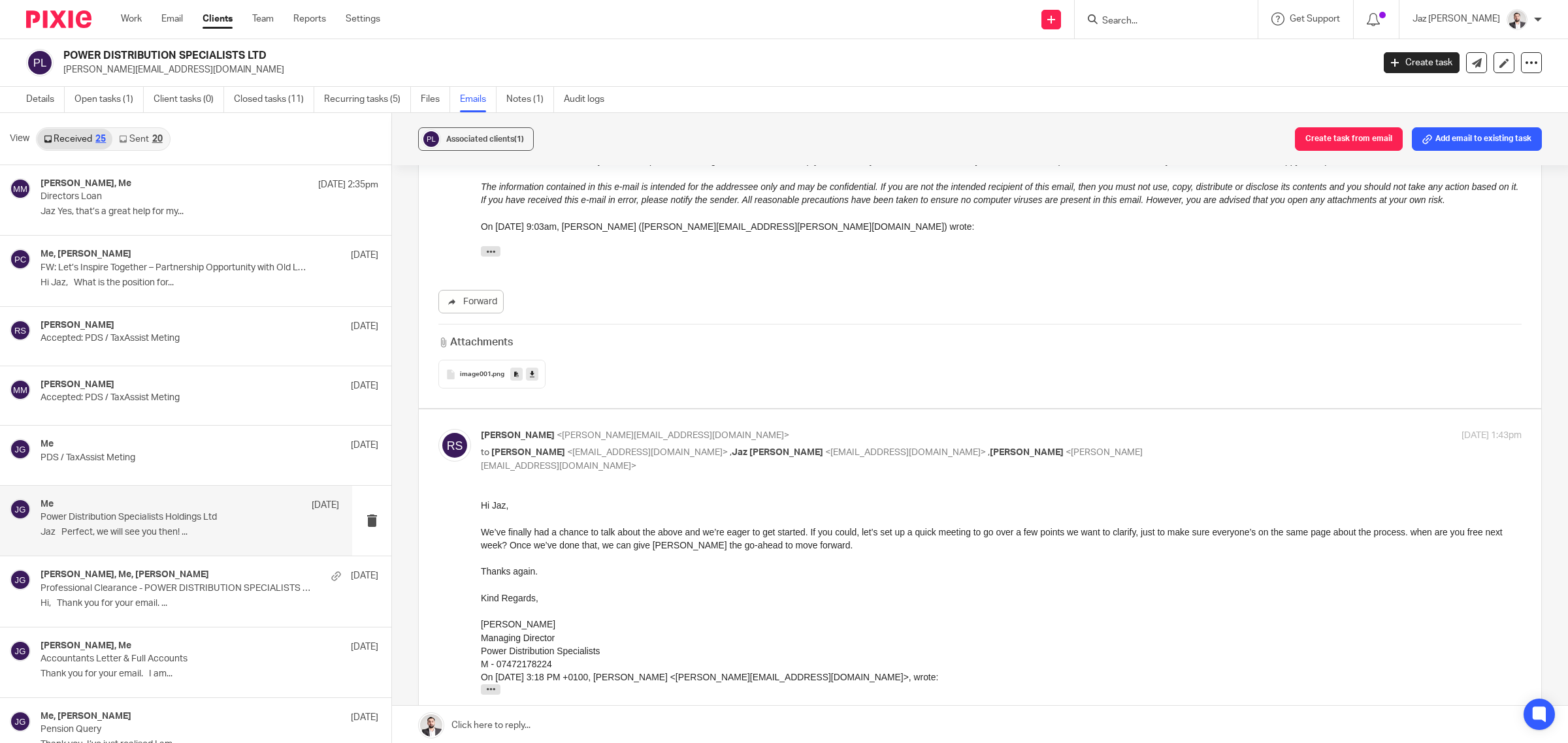
scroll to position [3142, 0]
